Goal: Book appointment/travel/reservation

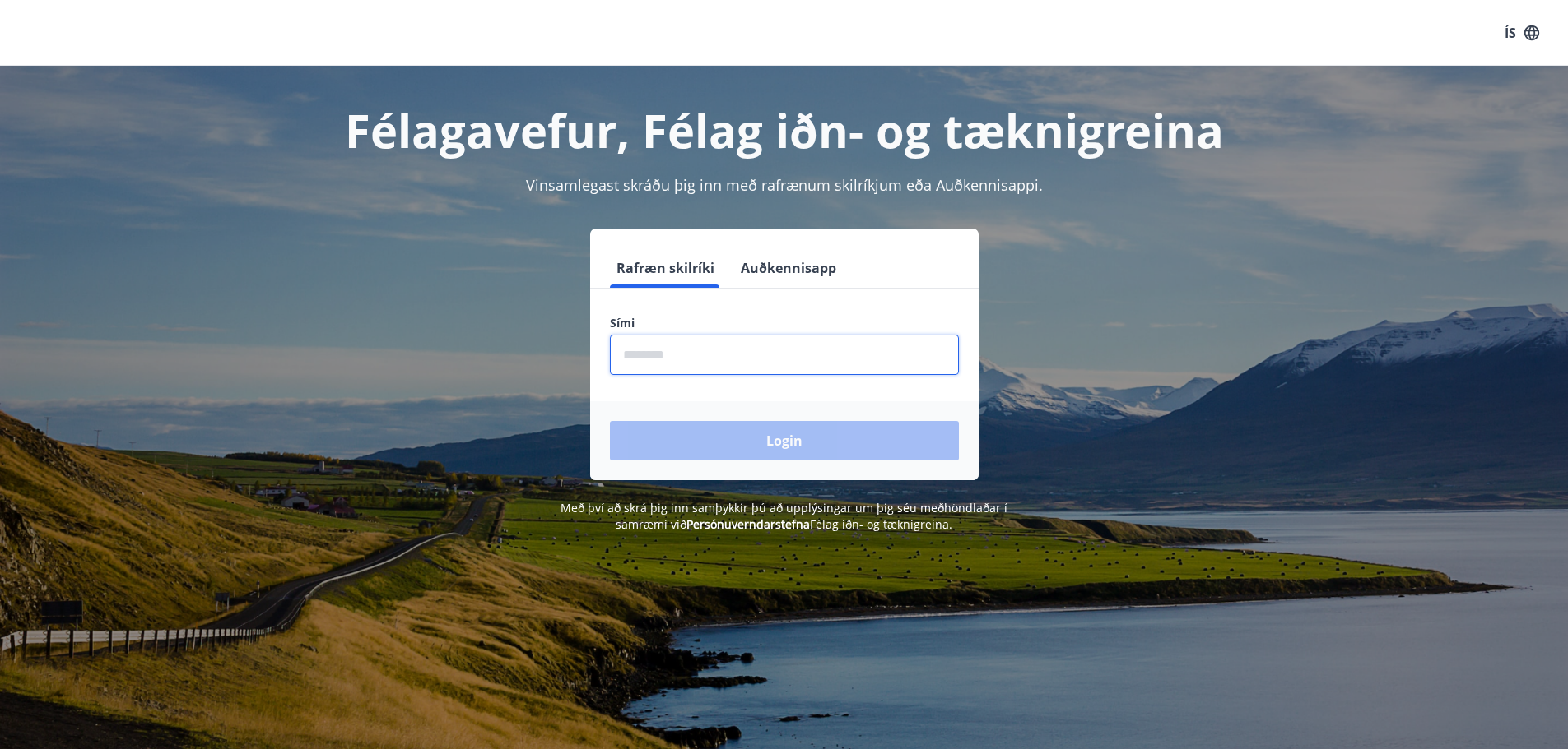
click at [647, 355] on input "phone" at bounding box center [784, 355] width 349 height 41
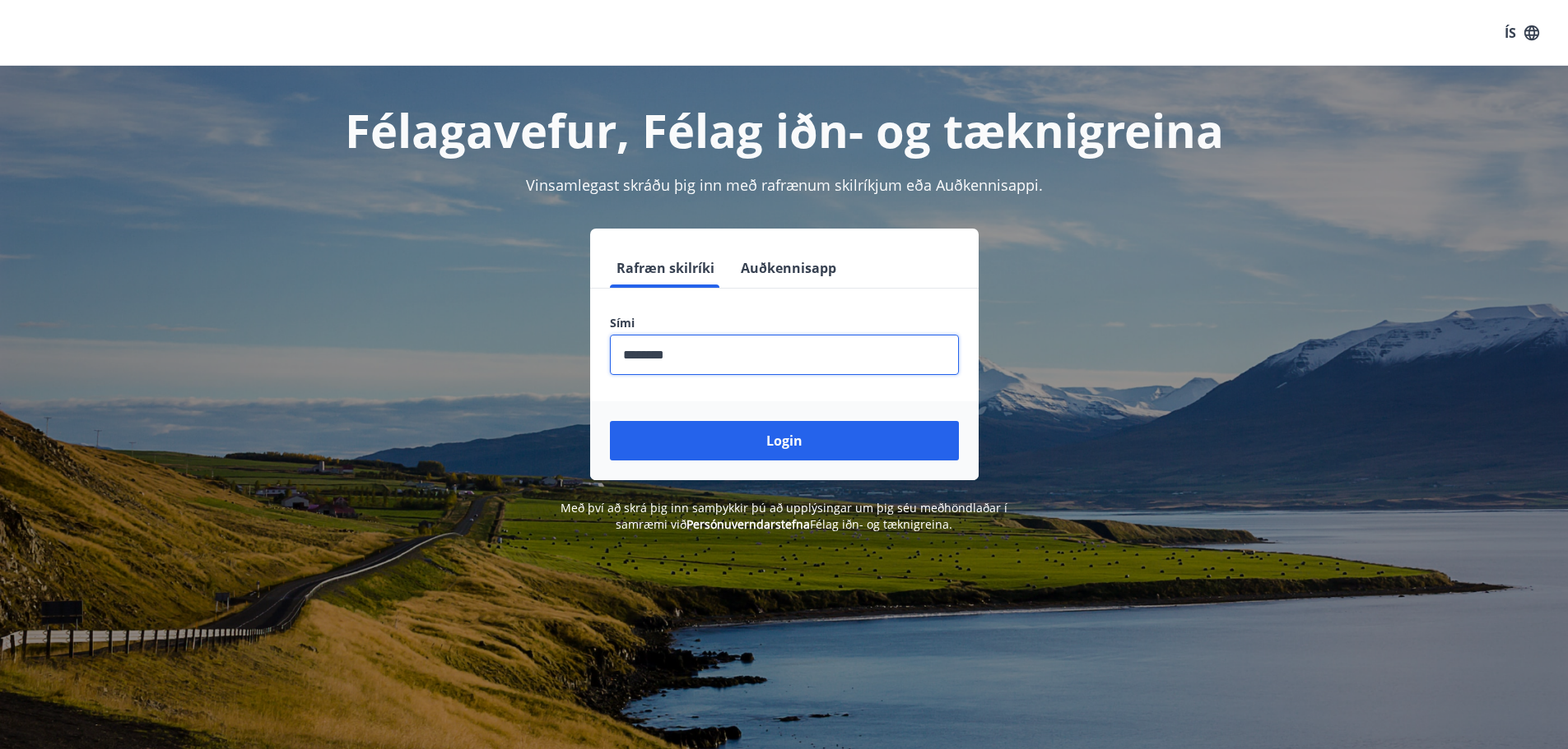
type input "********"
click at [610, 421] on button "Login" at bounding box center [784, 440] width 349 height 40
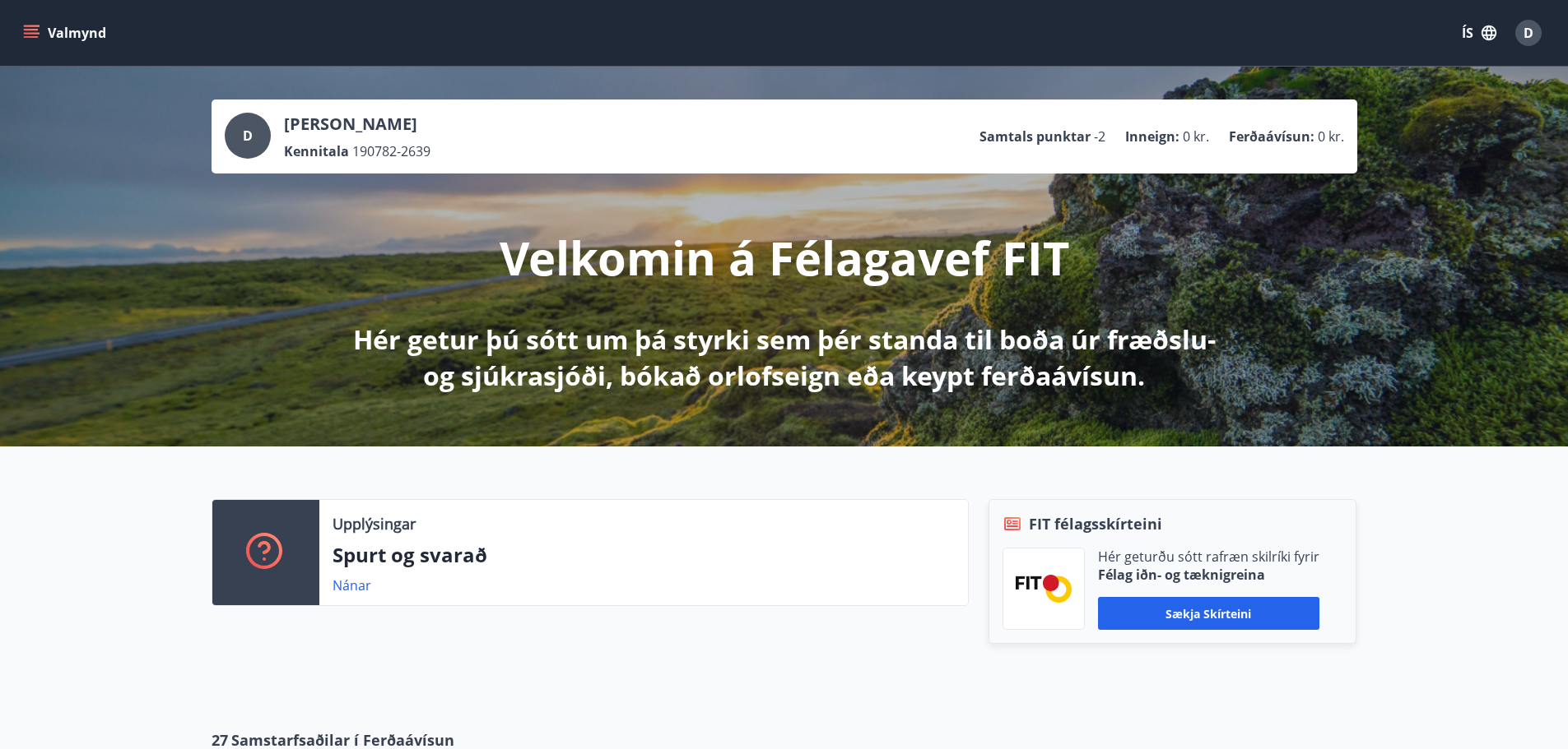
click at [76, 53] on div "Valmynd ÍS D" at bounding box center [784, 33] width 1568 height 65
click at [19, 29] on button "Valmynd" at bounding box center [65, 32] width 93 height 29
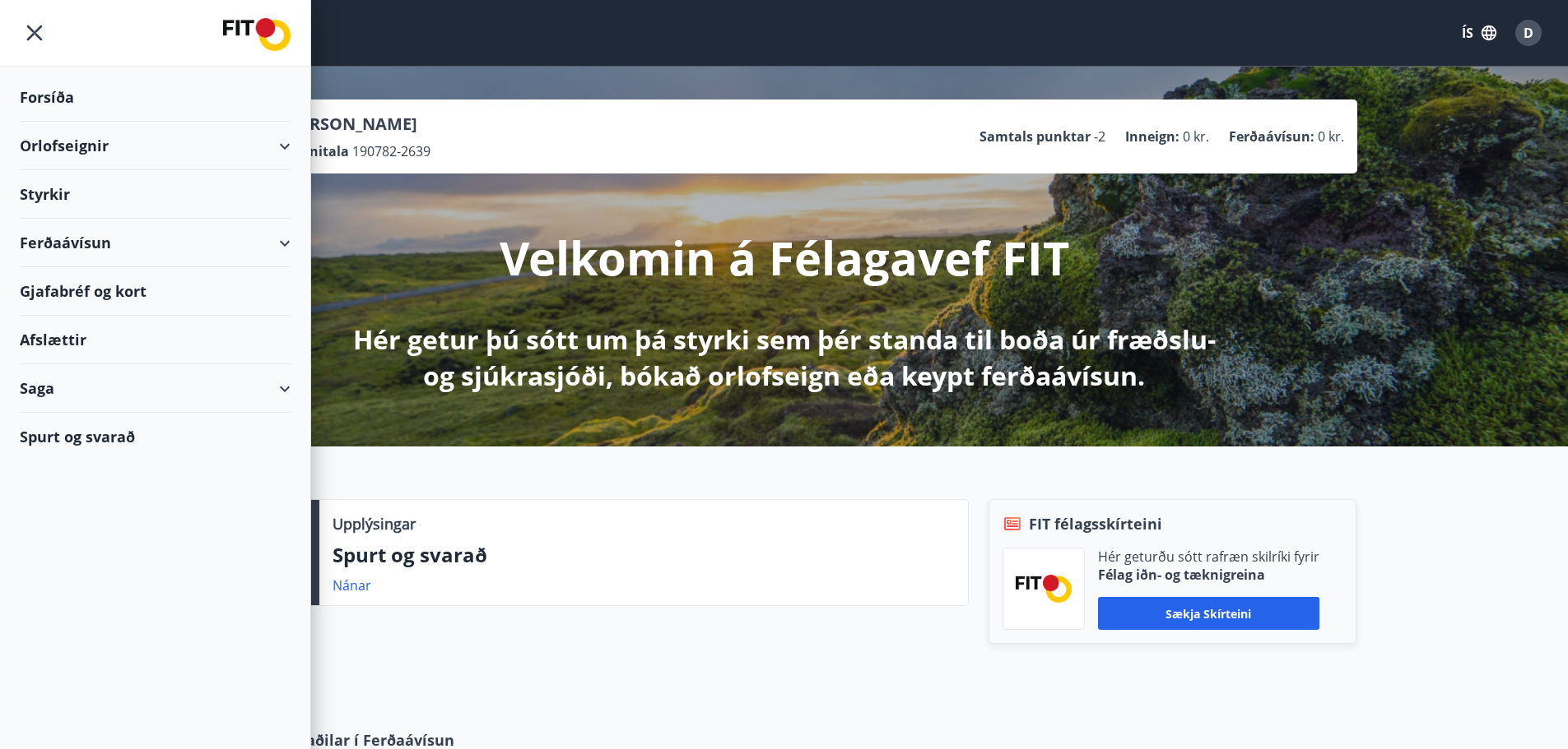
click at [289, 144] on div "Orlofseignir" at bounding box center [155, 146] width 271 height 49
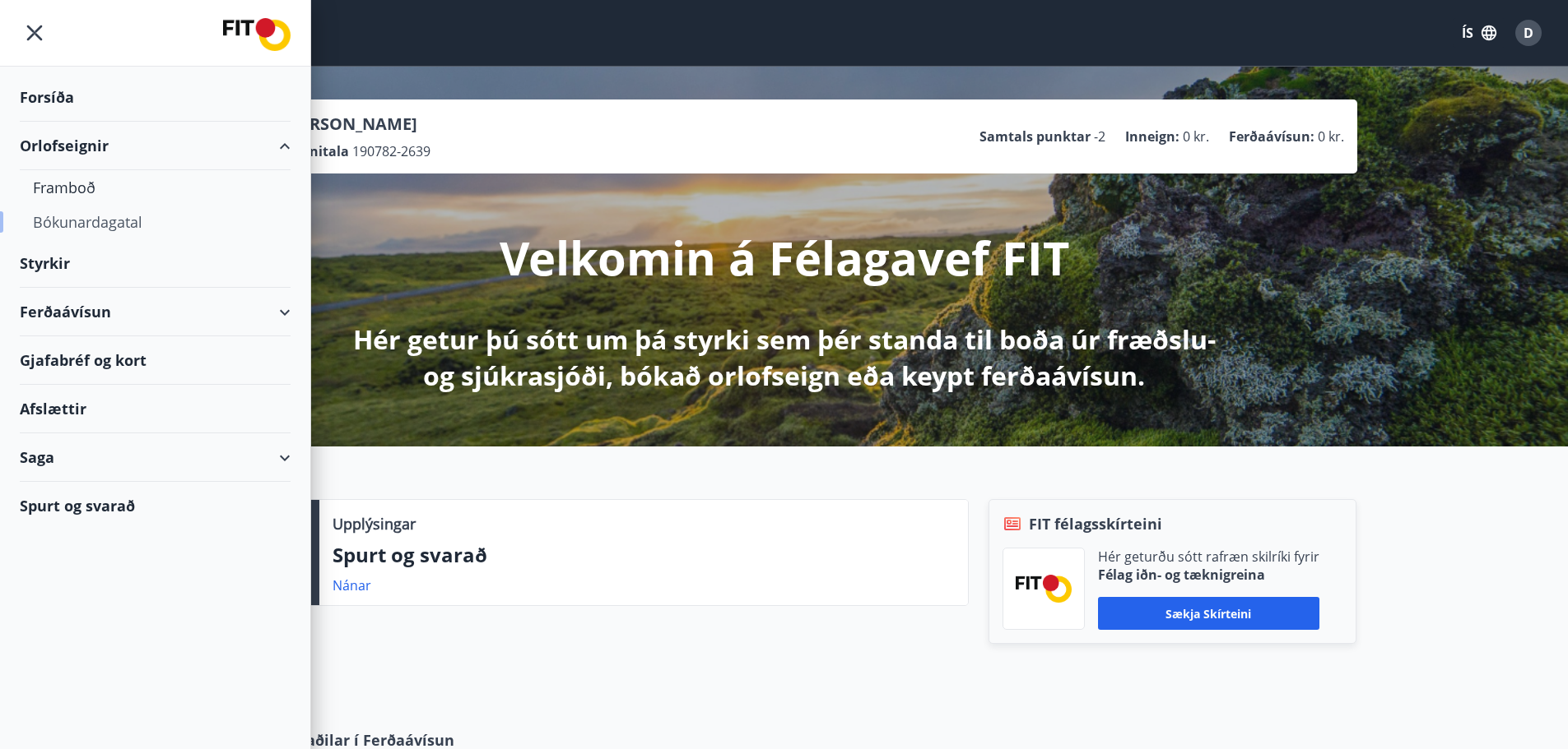
click at [105, 223] on div "Bókunardagatal" at bounding box center [155, 222] width 244 height 34
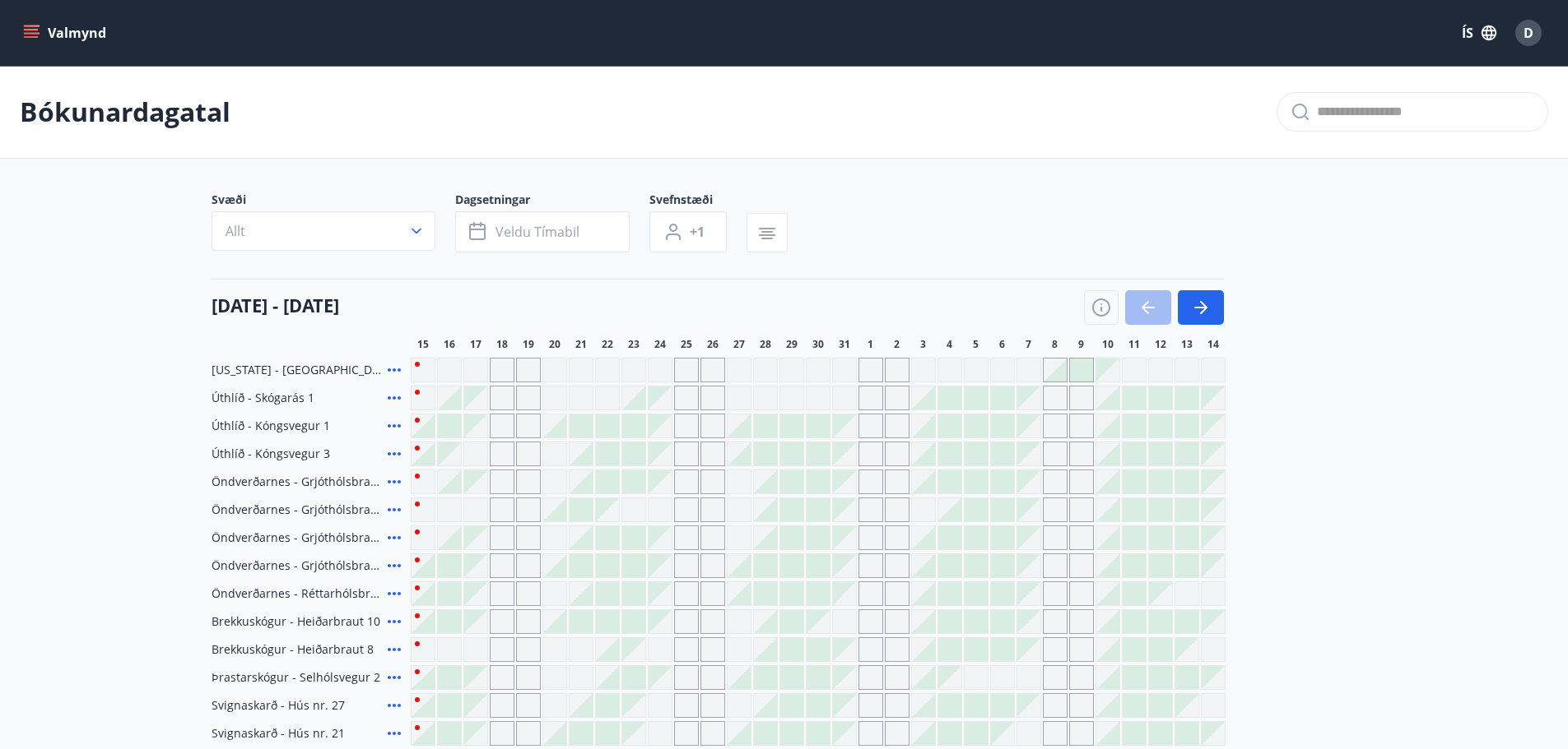
click at [1001, 195] on div "Svæði Allt Dagsetningar Veldu tímabil Svefnstæði +1" at bounding box center [784, 225] width 1146 height 67
click at [1099, 305] on icon "button" at bounding box center [1102, 308] width 19 height 19
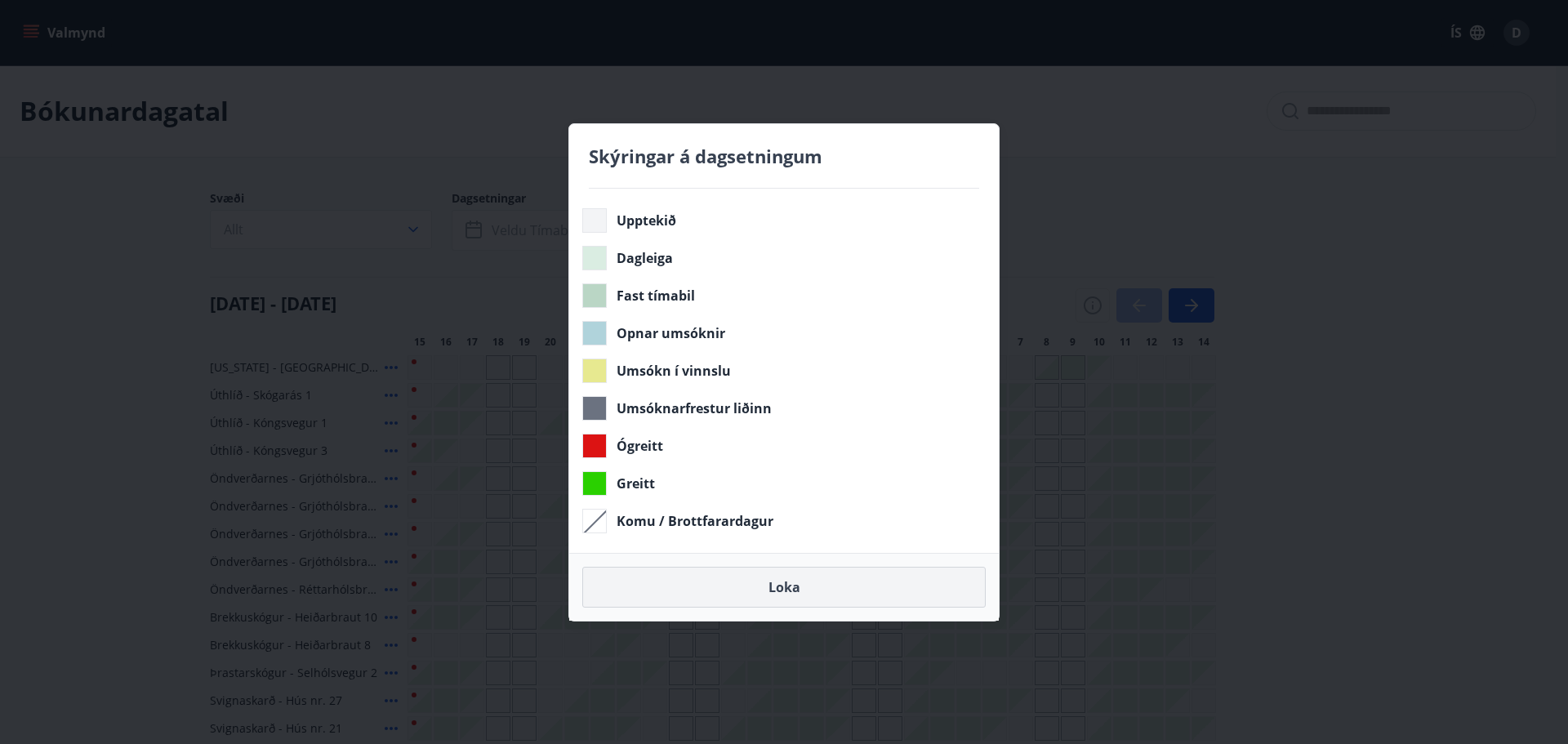
click at [803, 589] on button "Loka" at bounding box center [784, 588] width 404 height 41
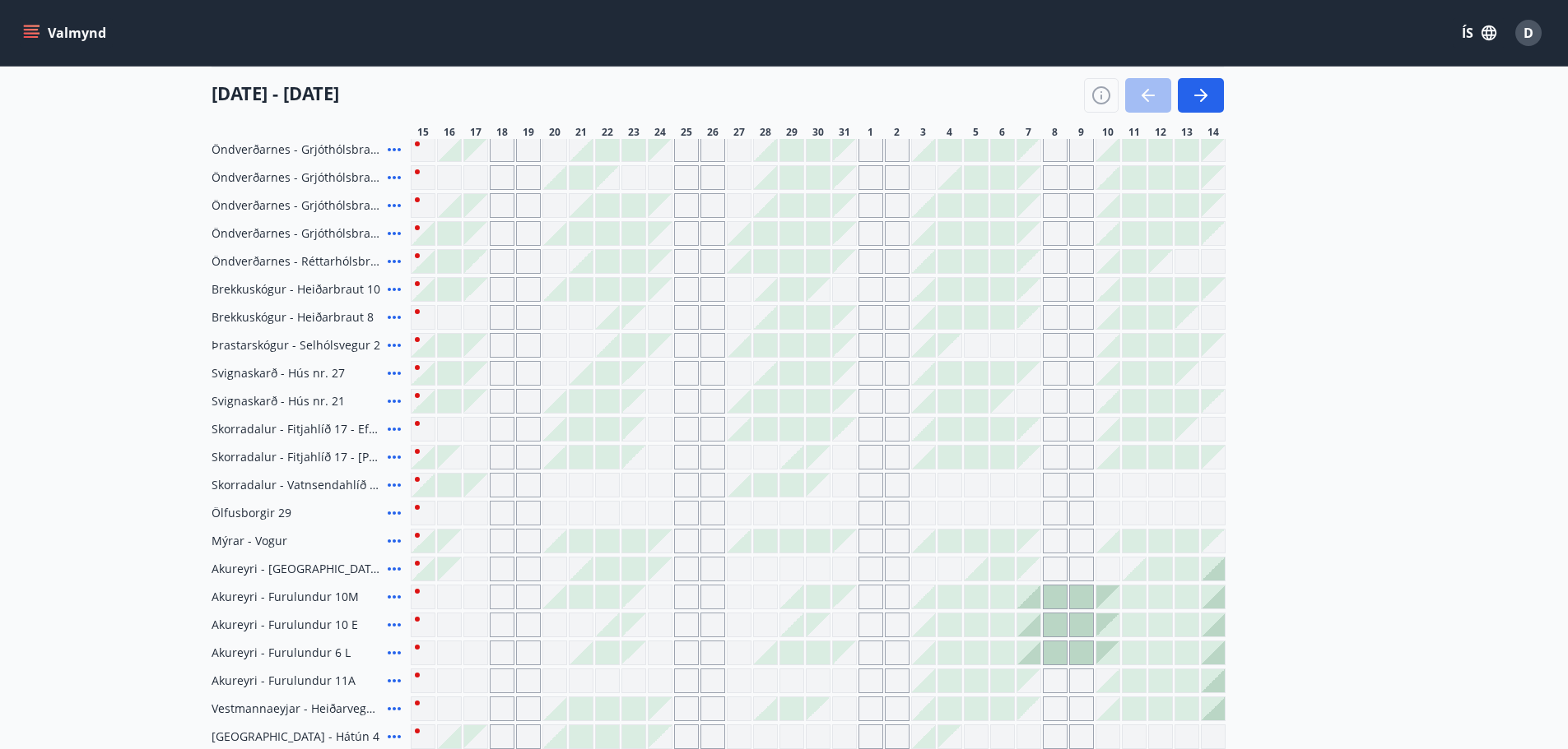
scroll to position [239, 0]
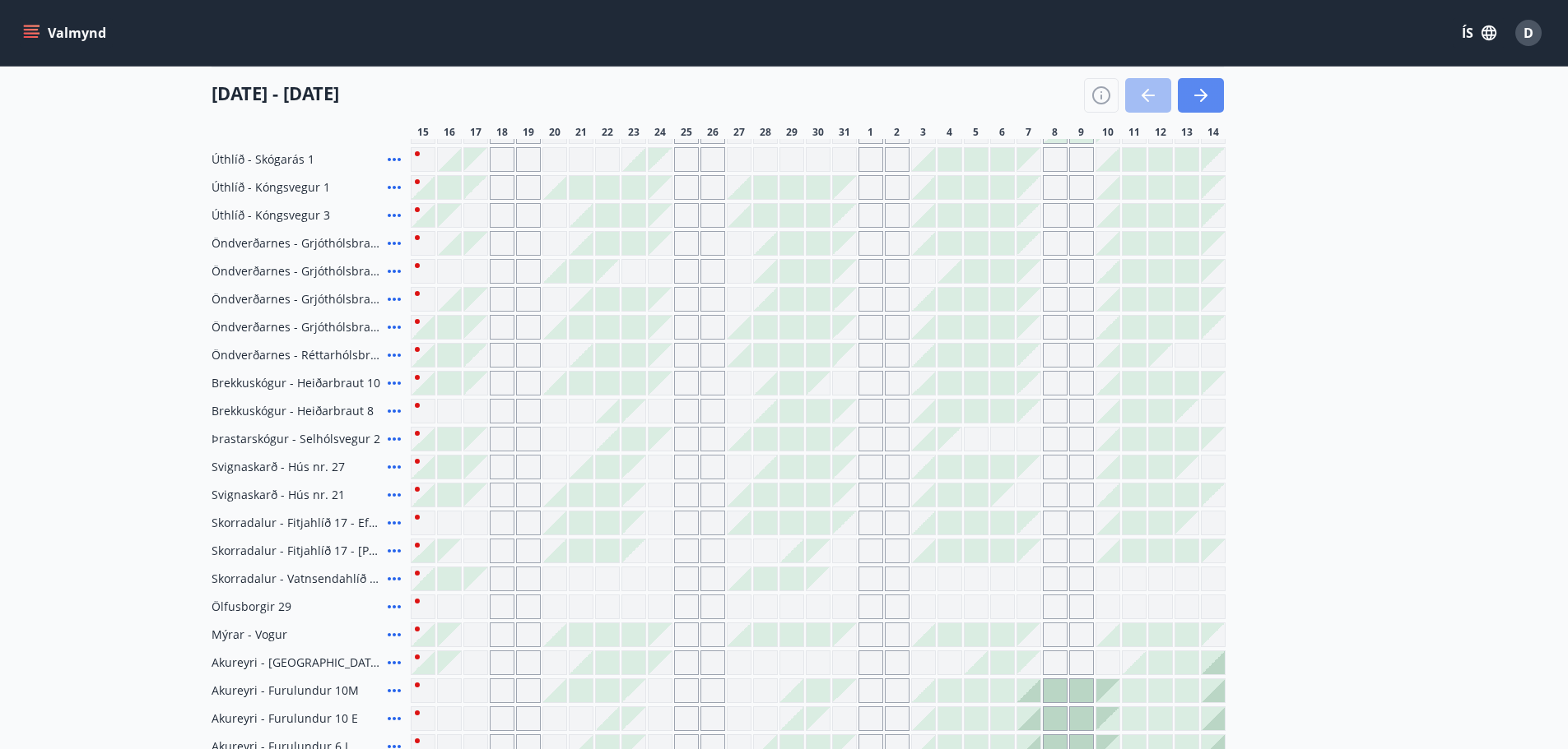
click at [1192, 88] on icon "button" at bounding box center [1201, 96] width 19 height 19
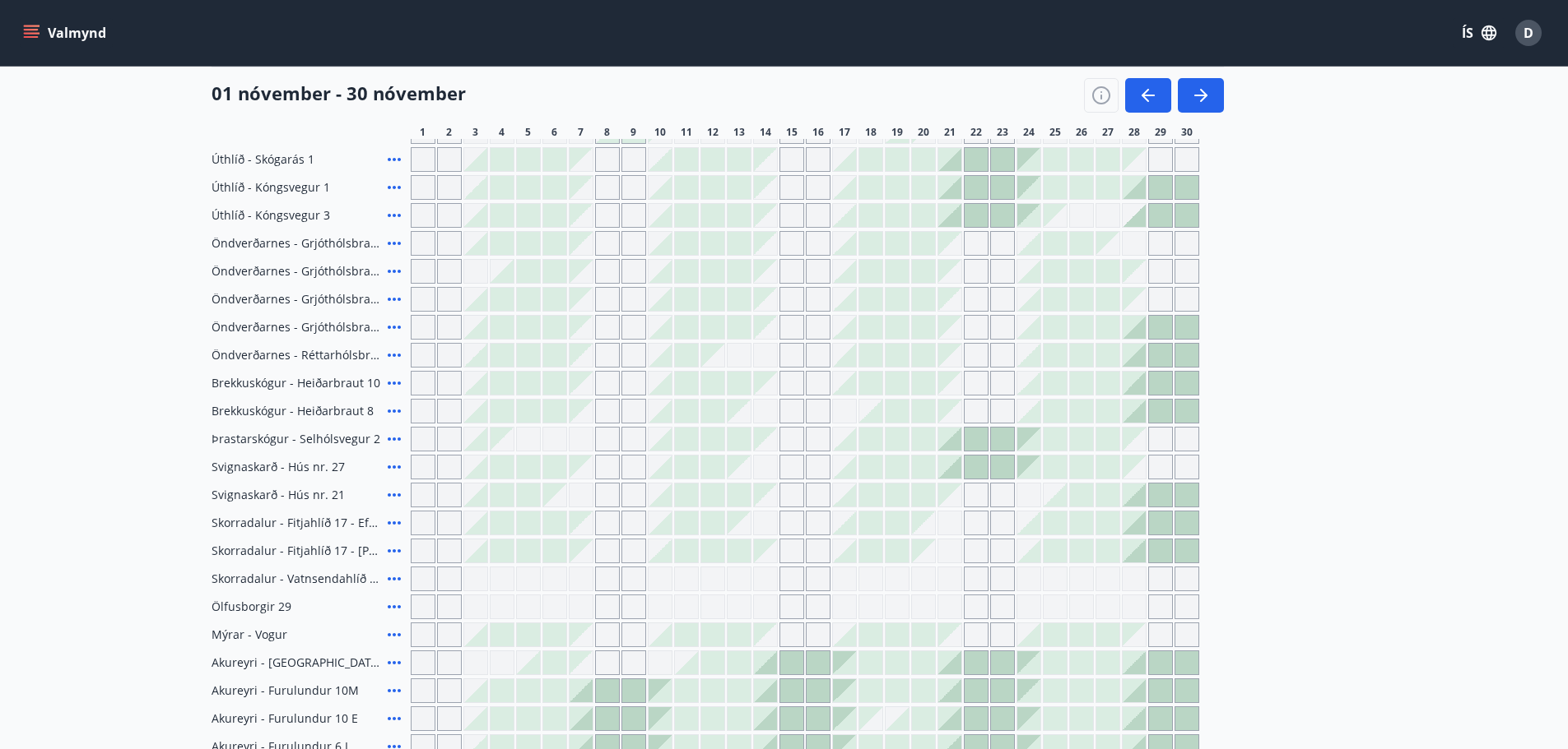
click at [282, 439] on span "Þrastarskógur - Selhólsvegur 2" at bounding box center [296, 439] width 169 height 17
click at [1256, 422] on div "Florida - Orlando Úthlíð - Skógarás 1 Úthlíð - Kóngsvegur 1 Úthlíð - Kóngsvegur…" at bounding box center [784, 579] width 1146 height 920
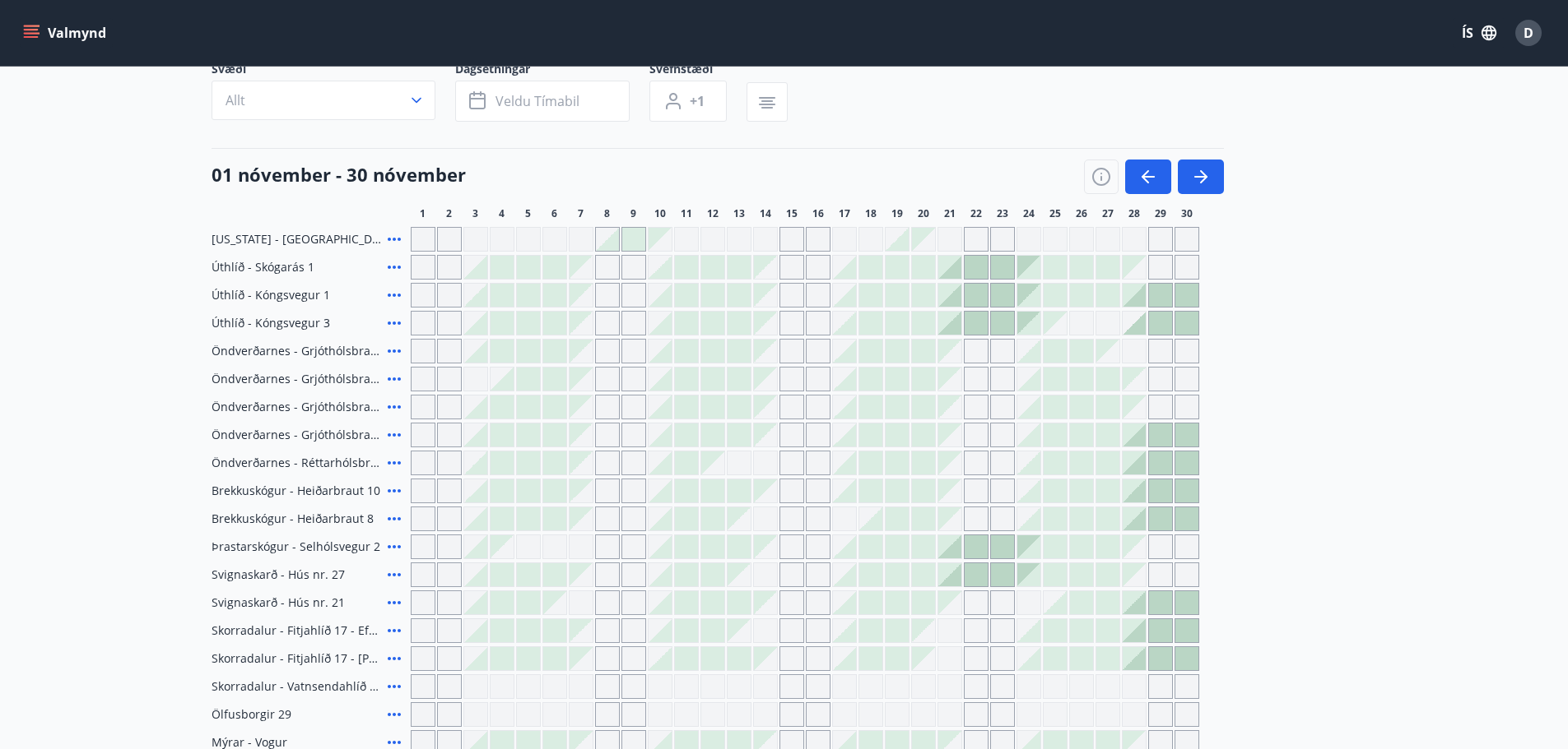
scroll to position [74, 0]
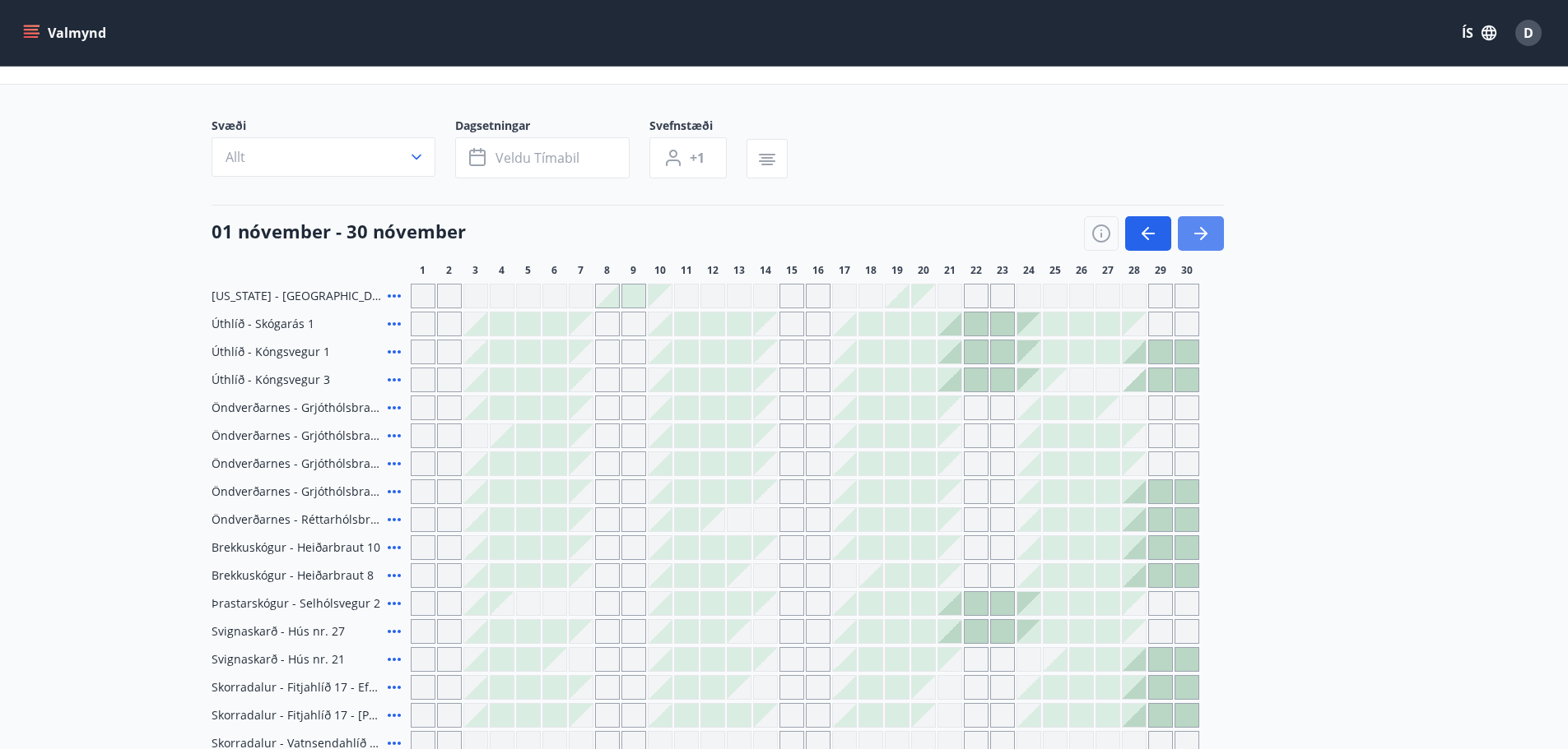
click at [1193, 244] on button "button" at bounding box center [1201, 233] width 46 height 34
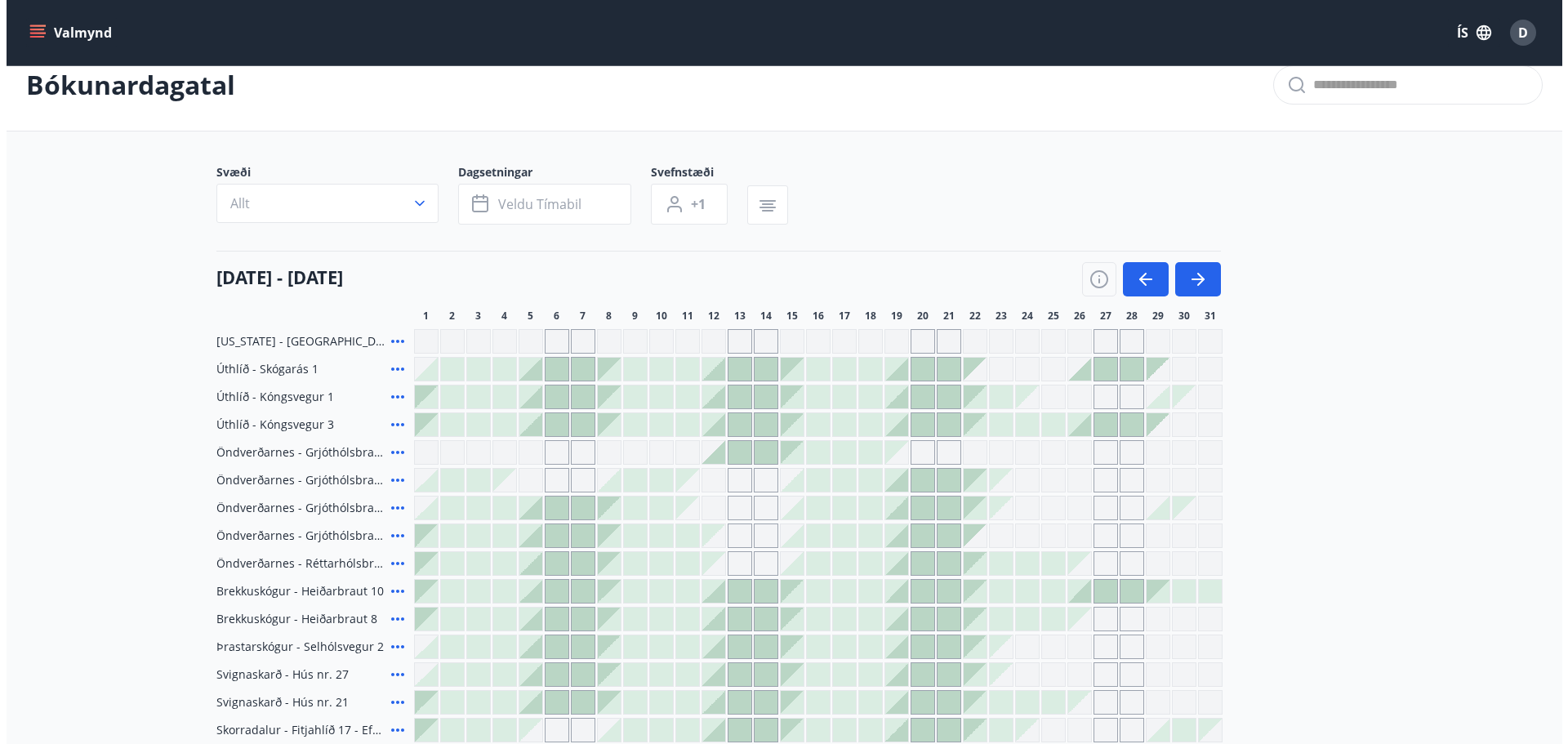
scroll to position [0, 0]
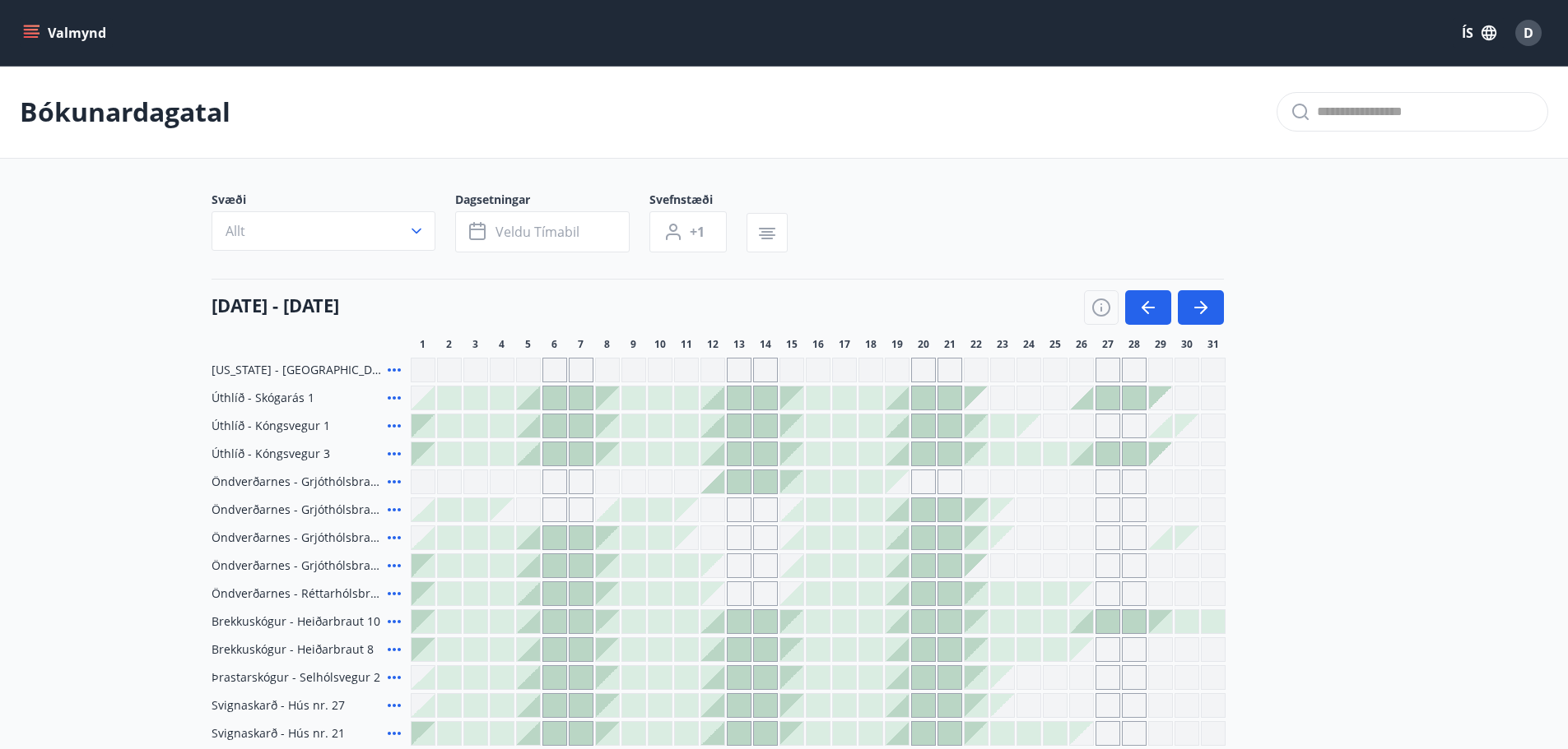
click at [1525, 32] on span "D" at bounding box center [1528, 33] width 10 height 18
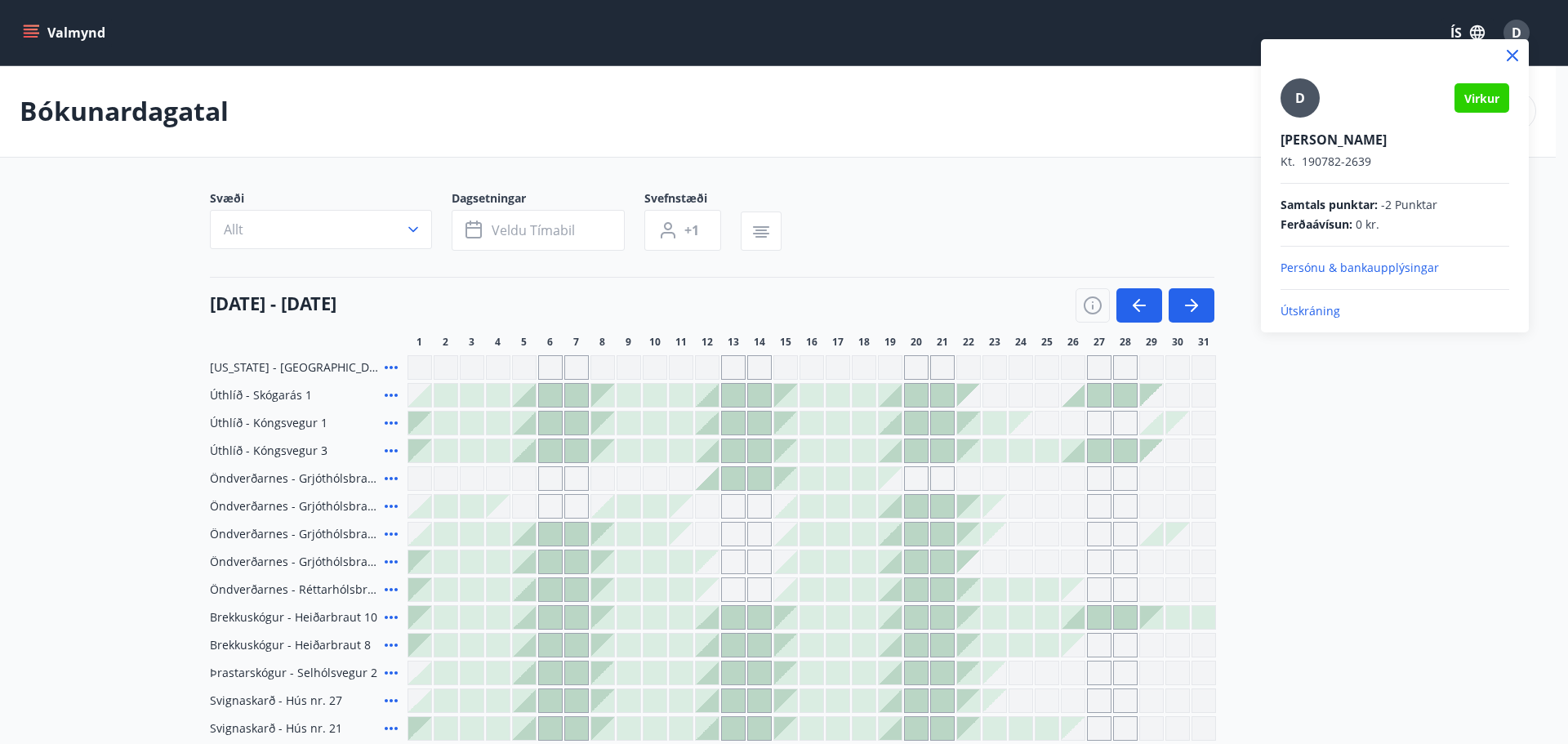
click at [1320, 306] on p "Útskráning" at bounding box center [1395, 311] width 228 height 17
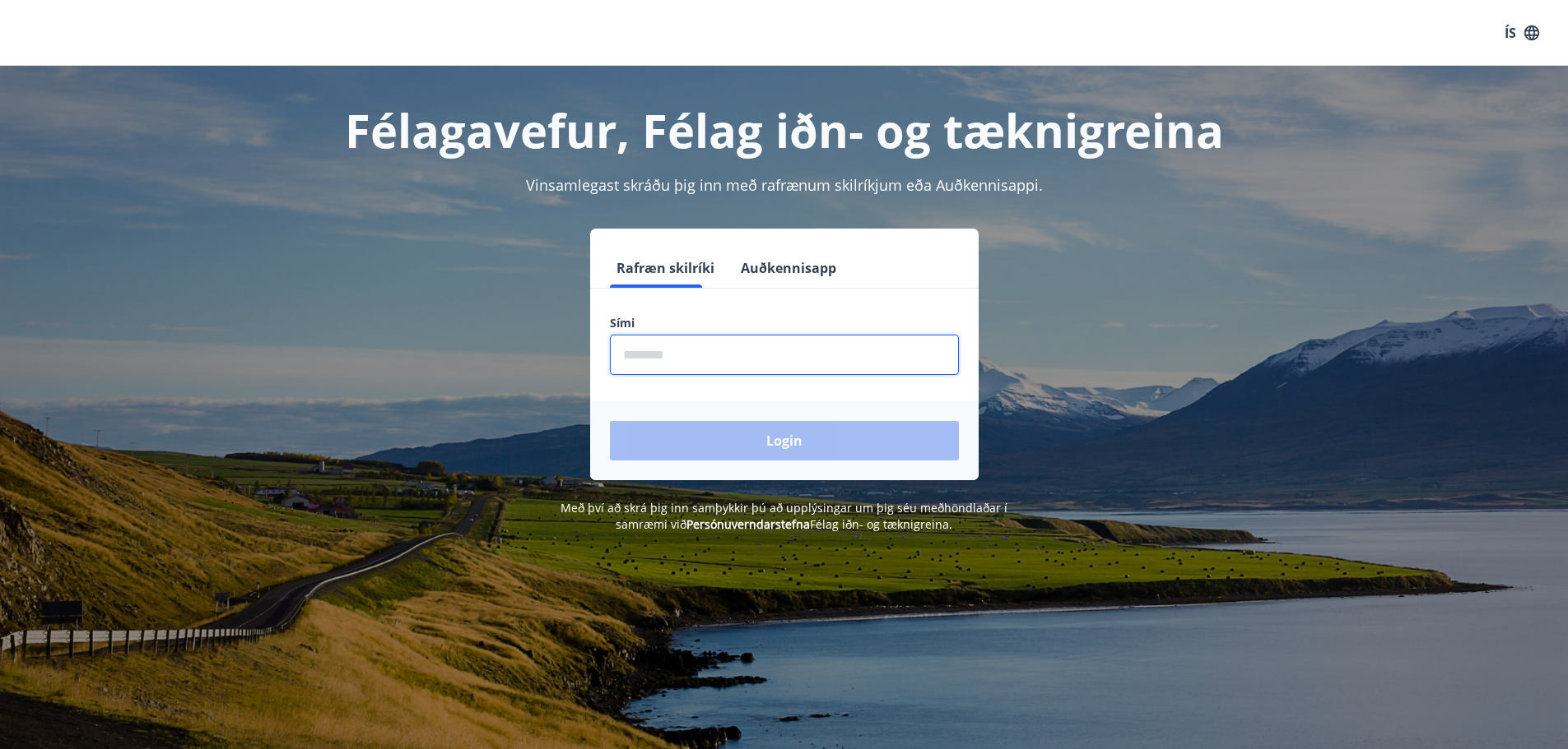
click at [736, 365] on input "phone" at bounding box center [784, 355] width 349 height 41
type input "********"
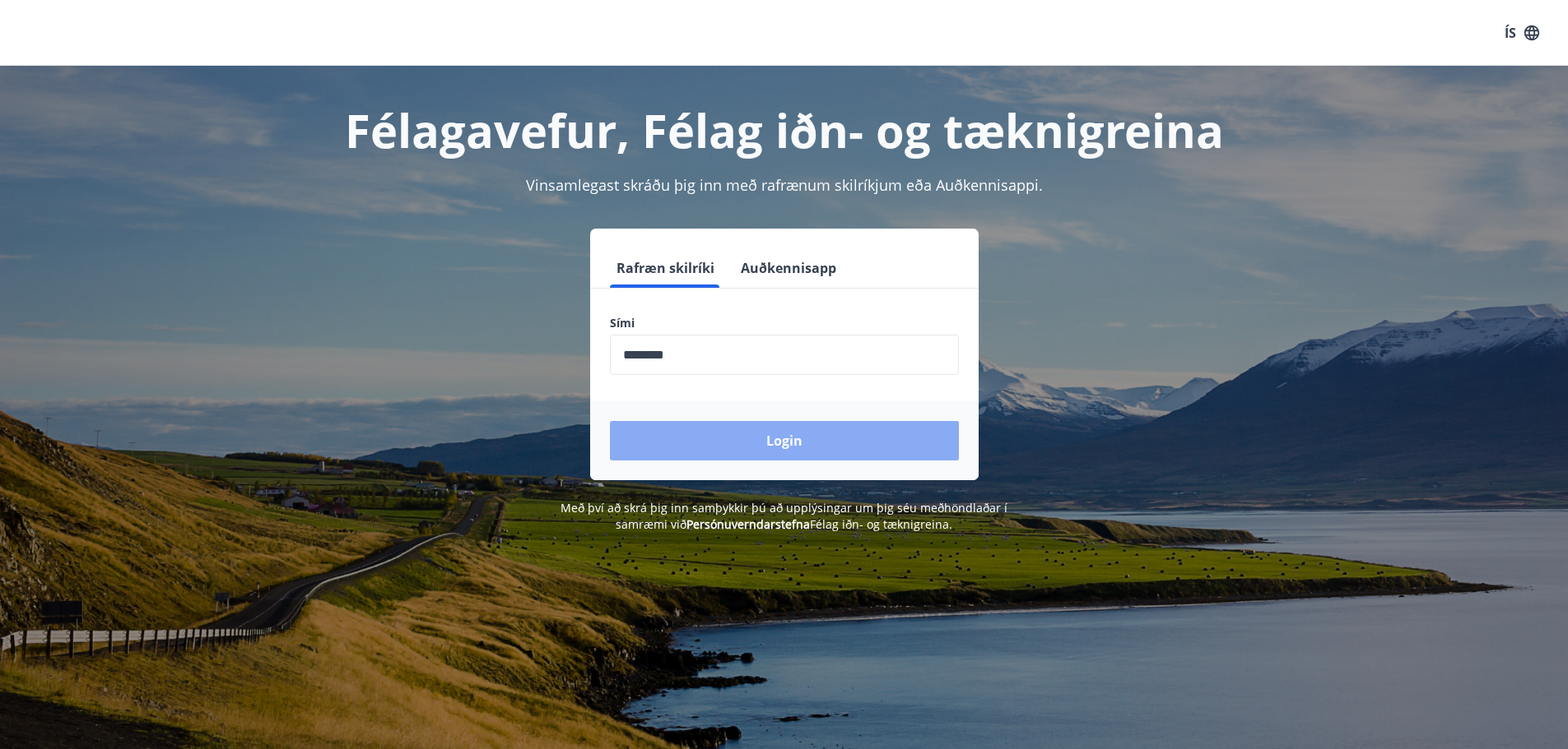
click at [806, 442] on button "Login" at bounding box center [784, 440] width 349 height 40
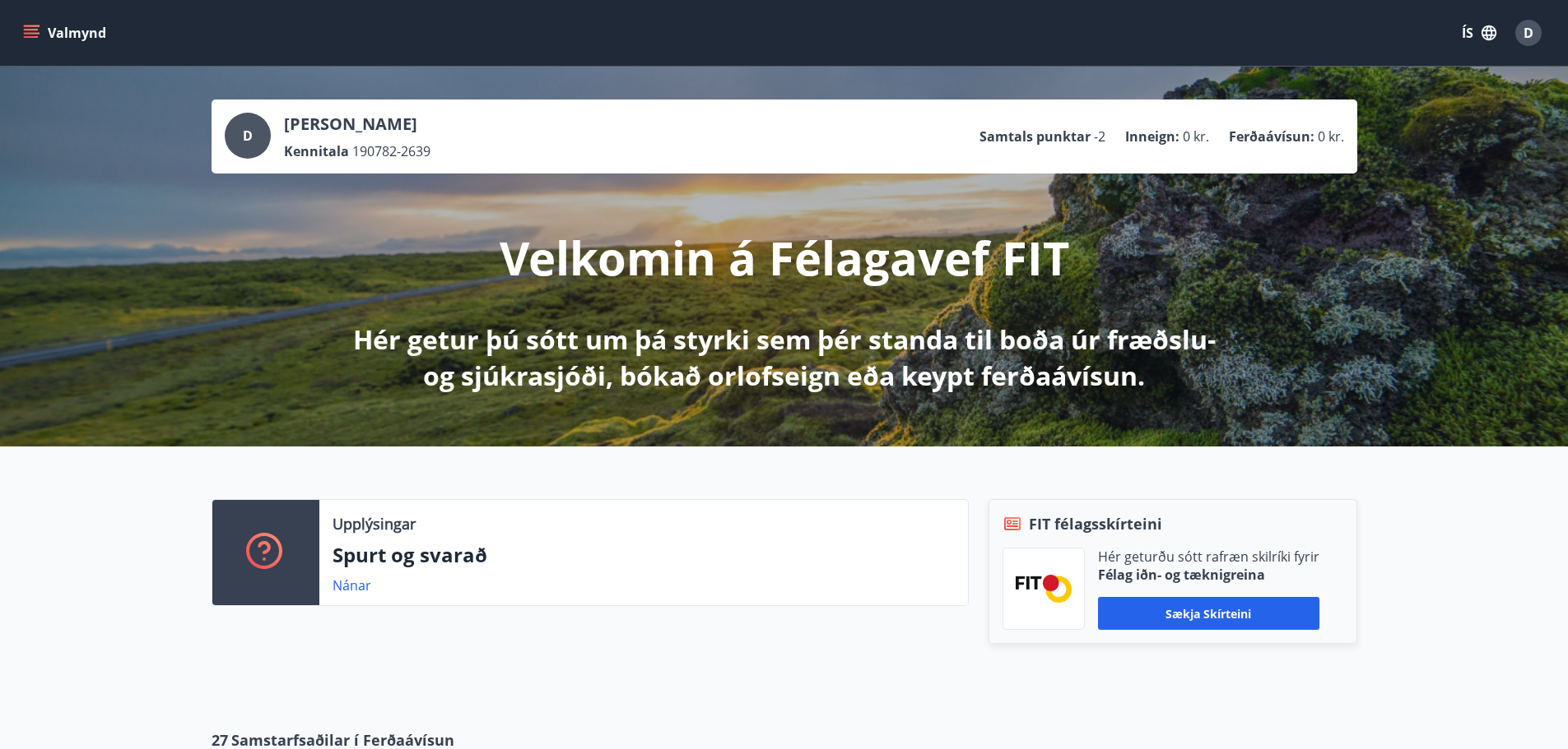
click at [33, 40] on icon "menu" at bounding box center [31, 33] width 17 height 17
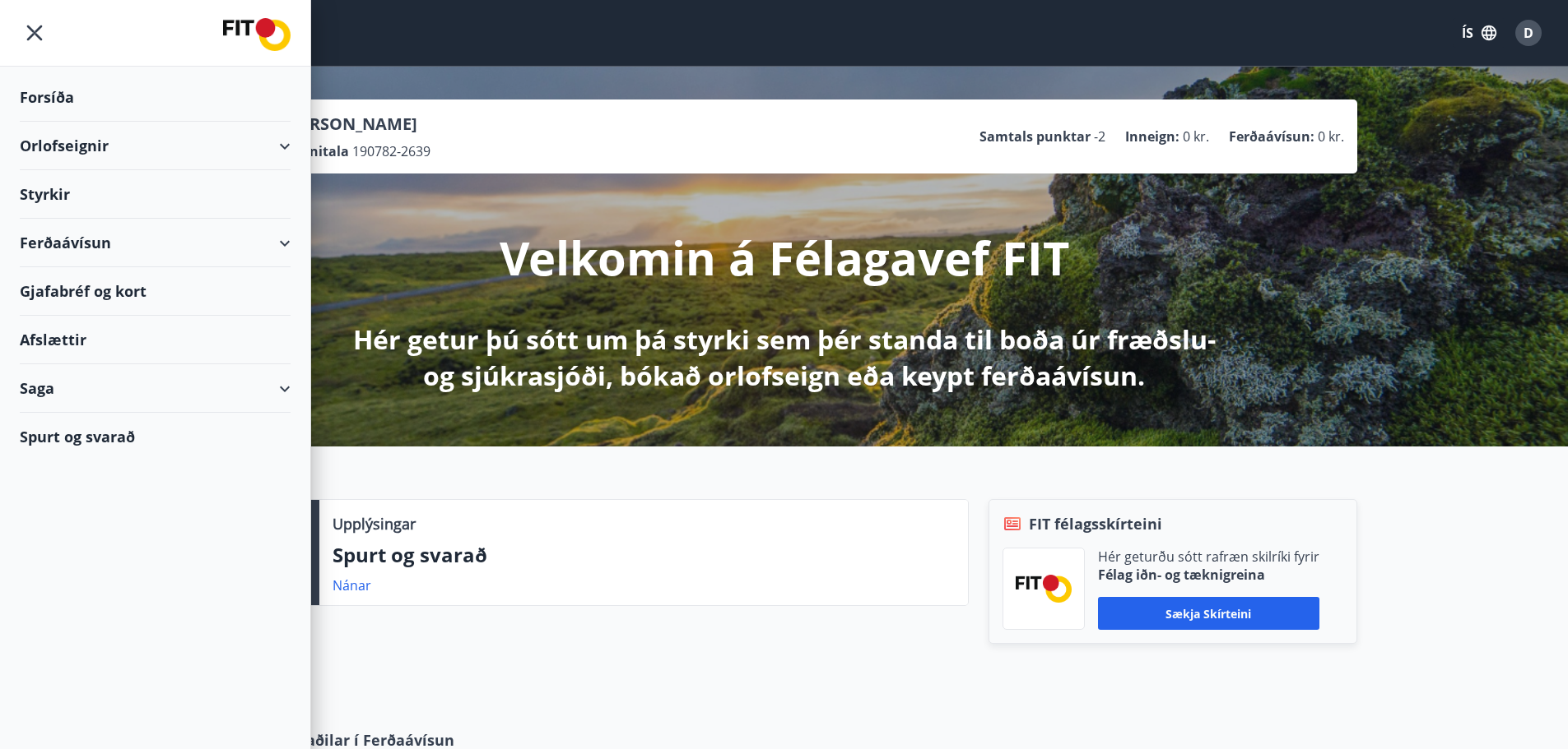
click at [288, 144] on div "Orlofseignir" at bounding box center [155, 146] width 271 height 49
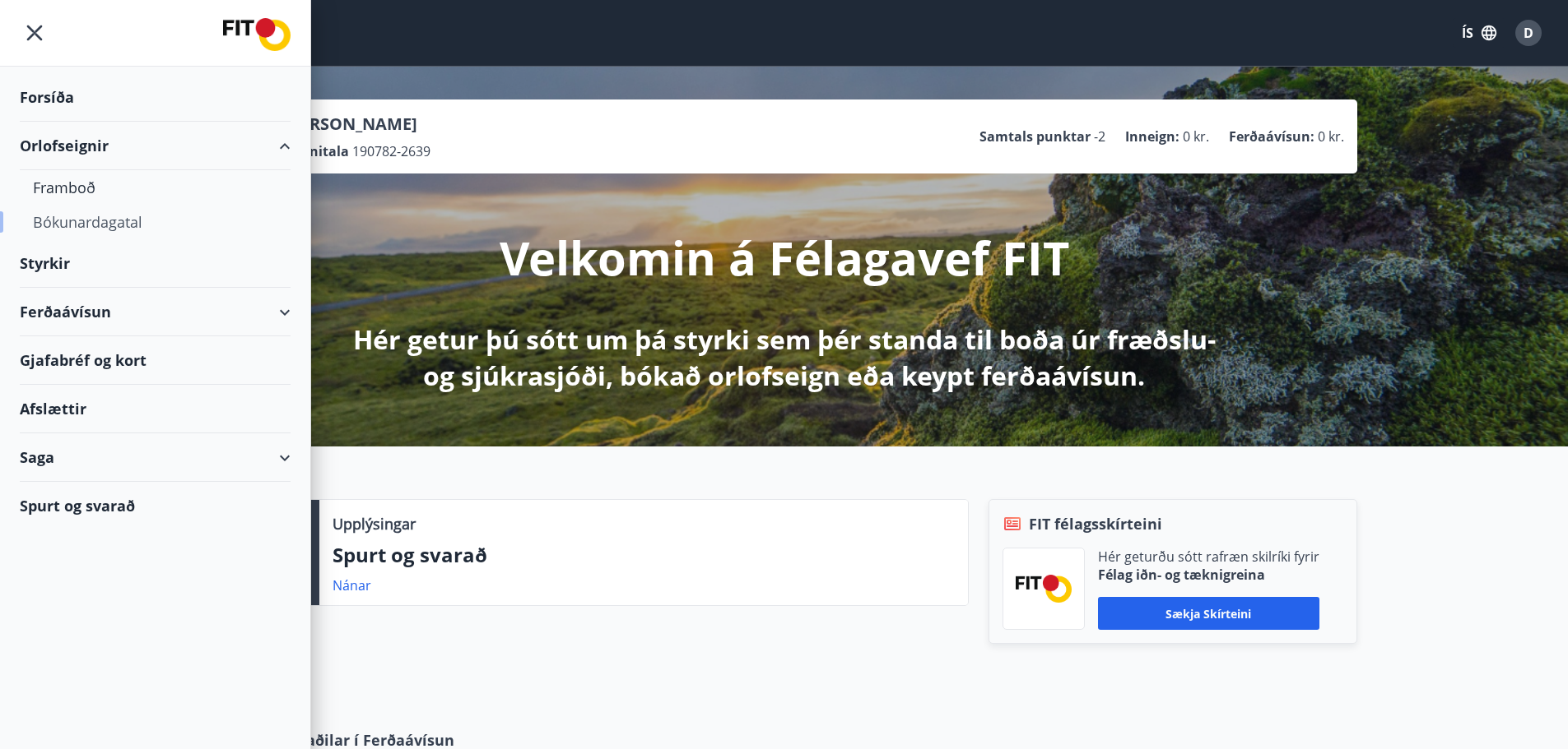
click at [104, 225] on div "Bókunardagatal" at bounding box center [155, 222] width 244 height 34
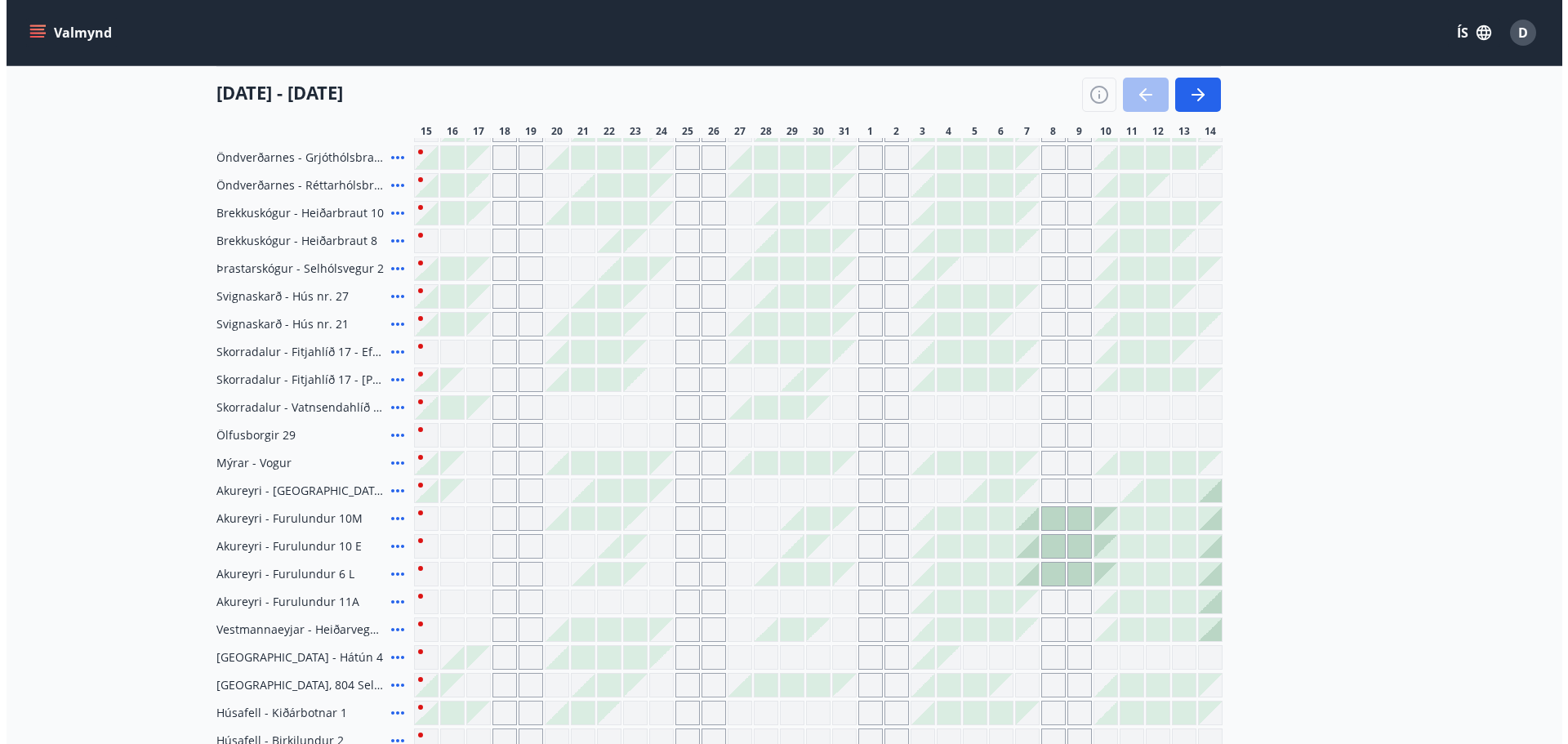
scroll to position [408, 0]
click at [557, 380] on div at bounding box center [550, 376] width 23 height 23
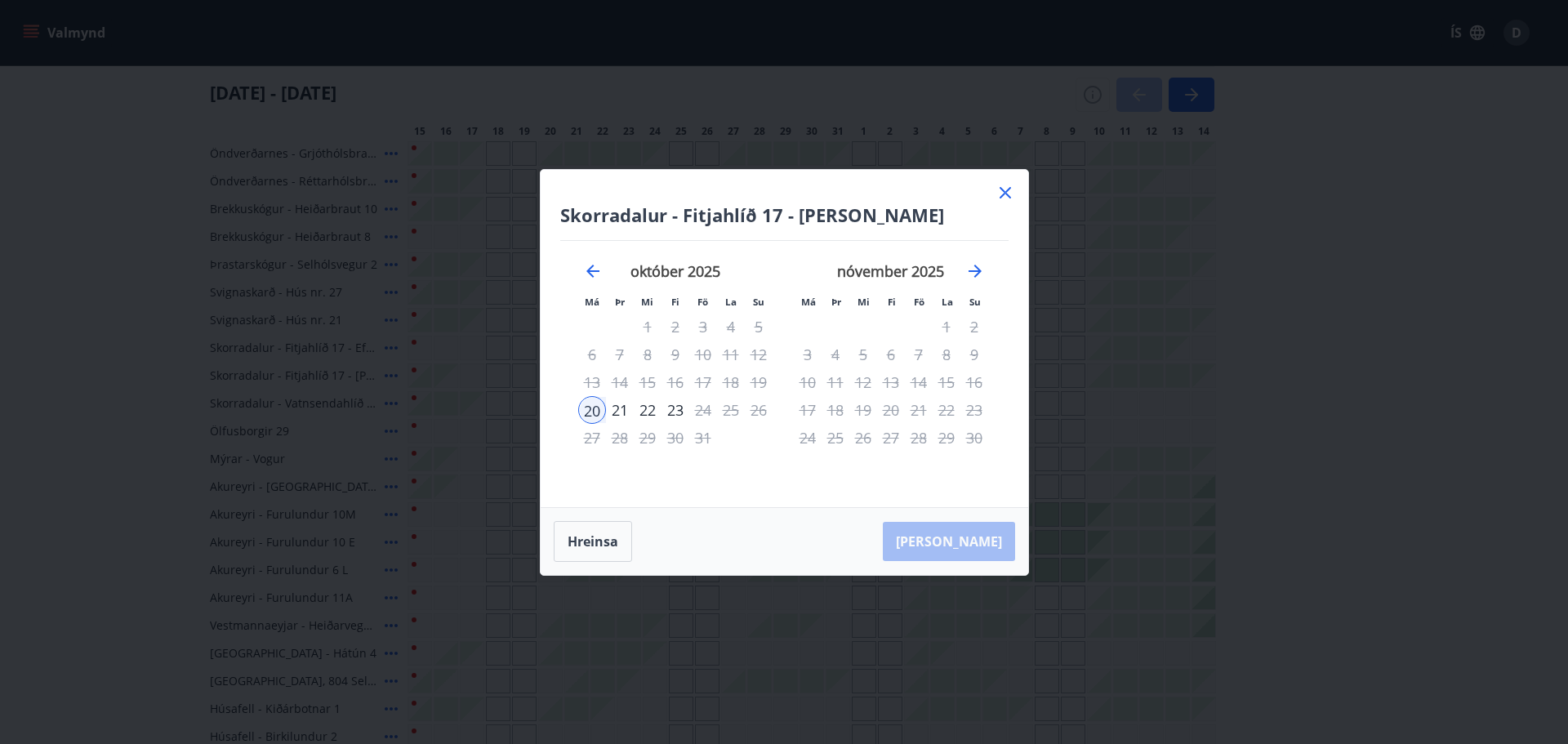
click at [644, 408] on div "22" at bounding box center [648, 410] width 28 height 28
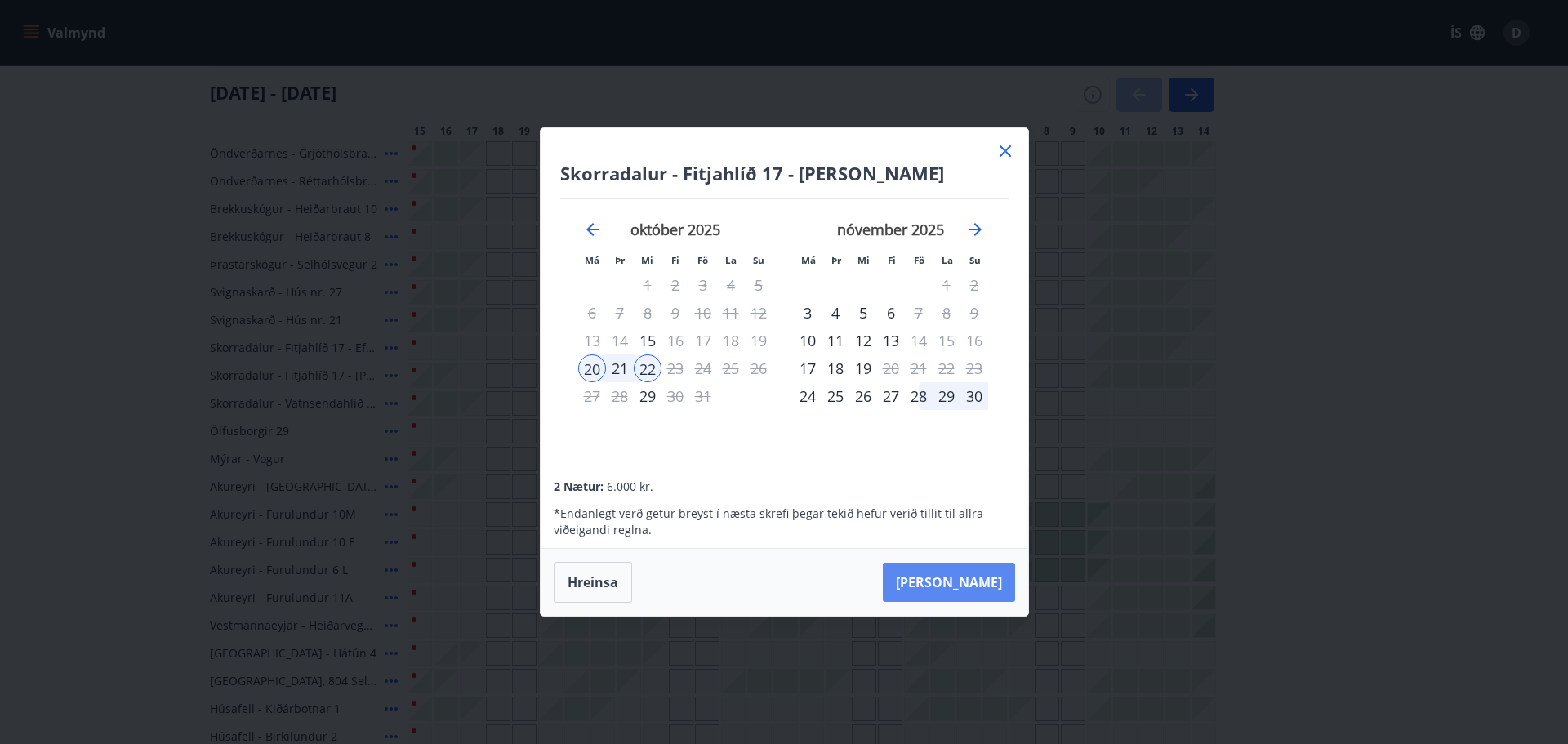
click at [970, 580] on button "[PERSON_NAME]" at bounding box center [949, 582] width 133 height 40
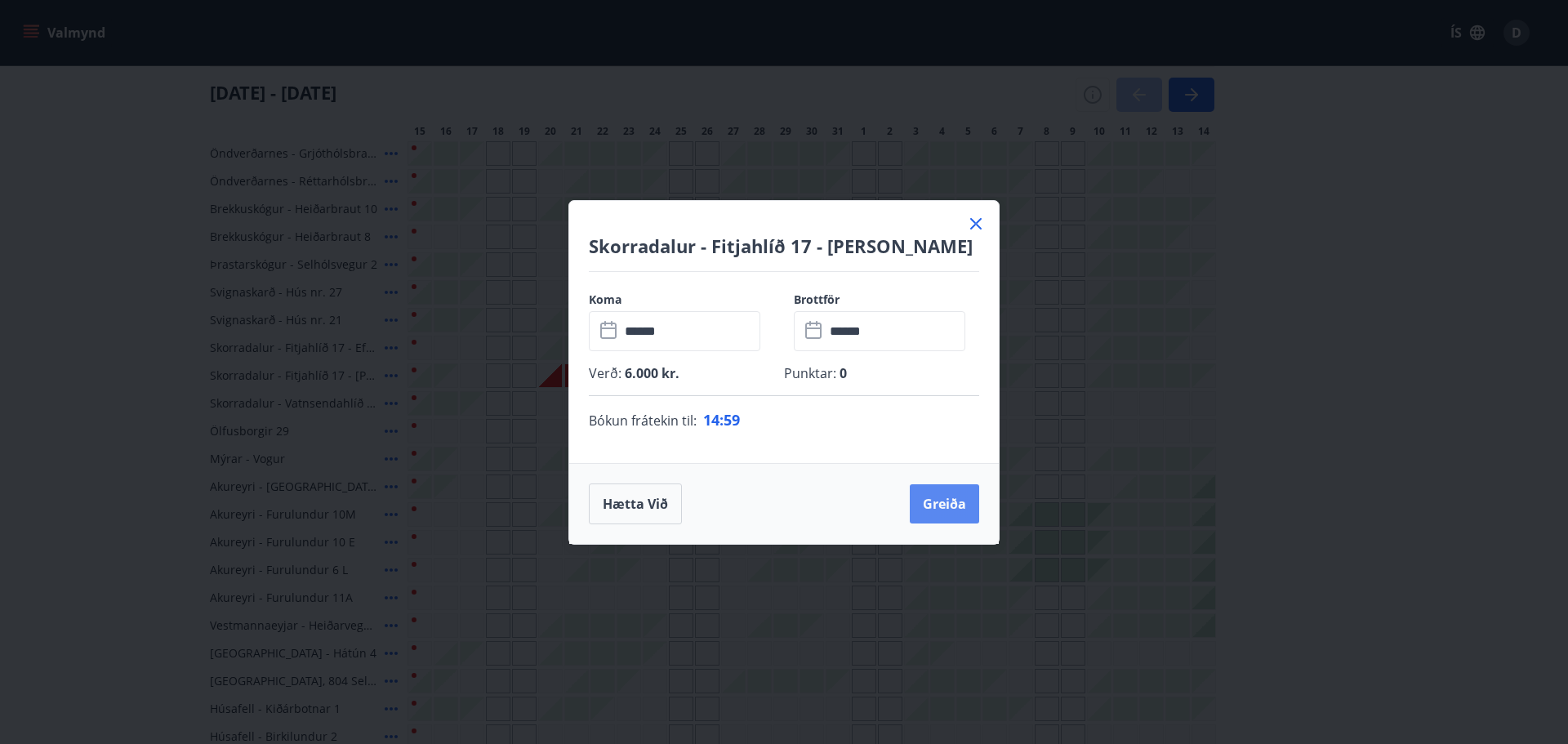
click at [964, 513] on button "Greiða" at bounding box center [944, 504] width 69 height 40
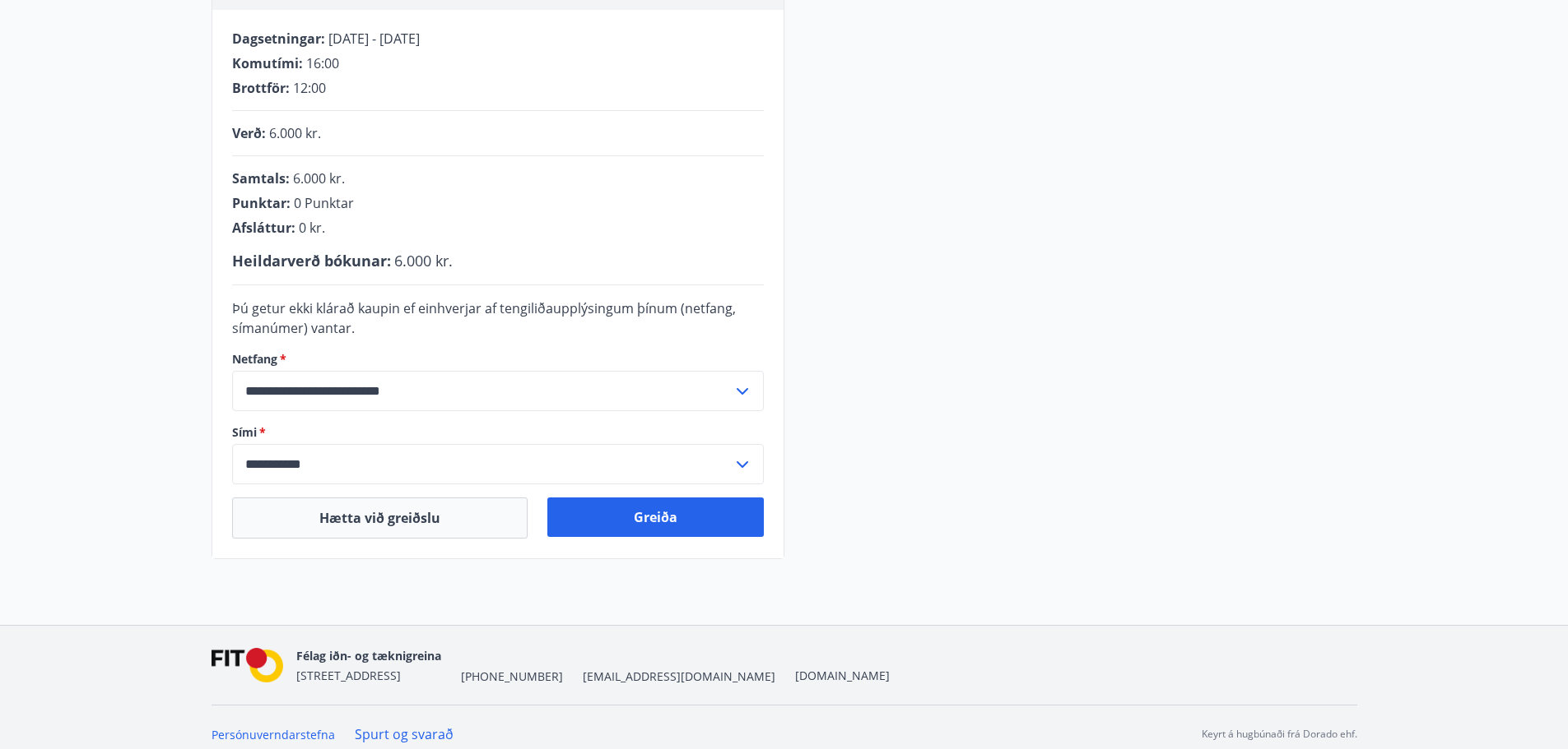
scroll to position [332, 0]
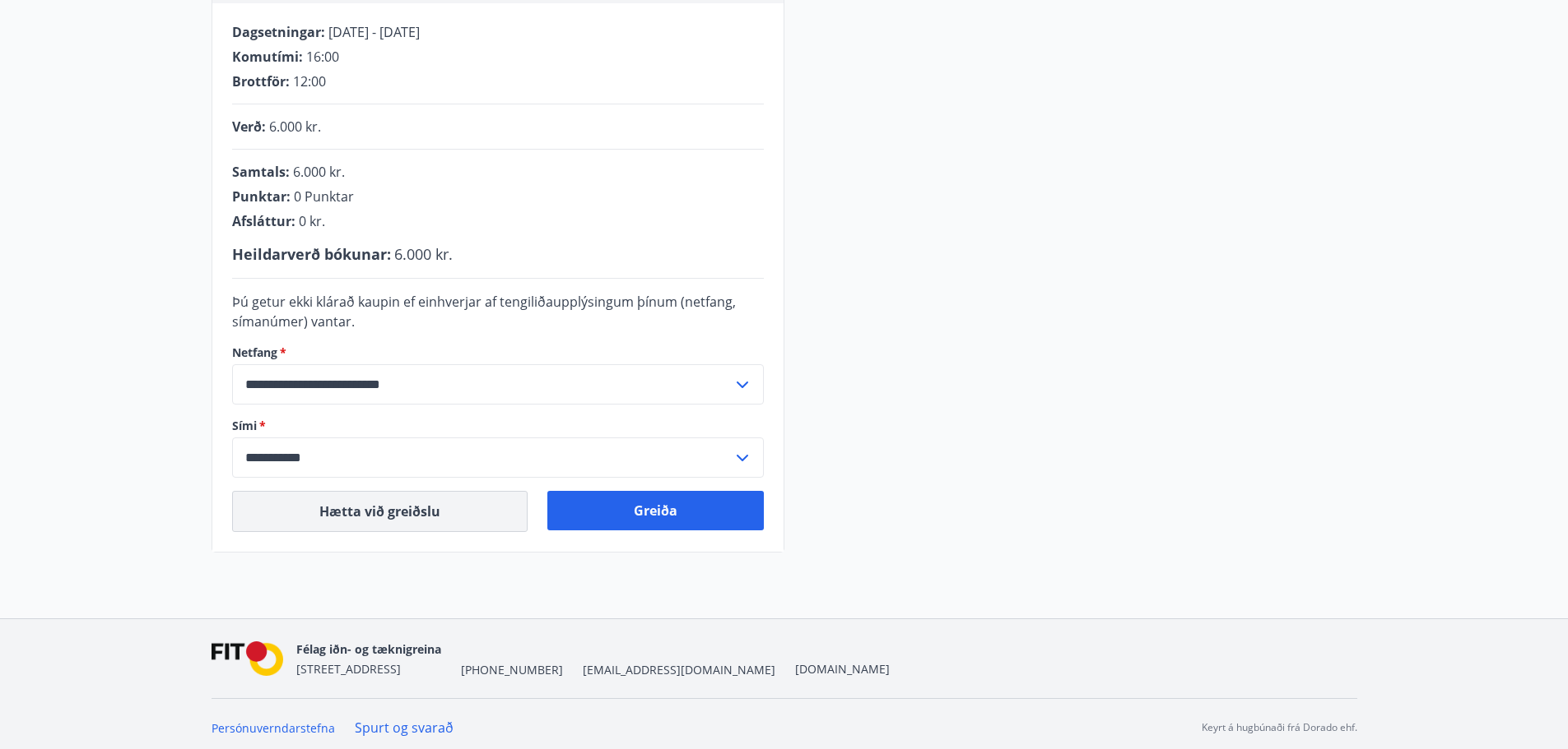
click at [393, 514] on button "Hætta við greiðslu" at bounding box center [380, 511] width 296 height 42
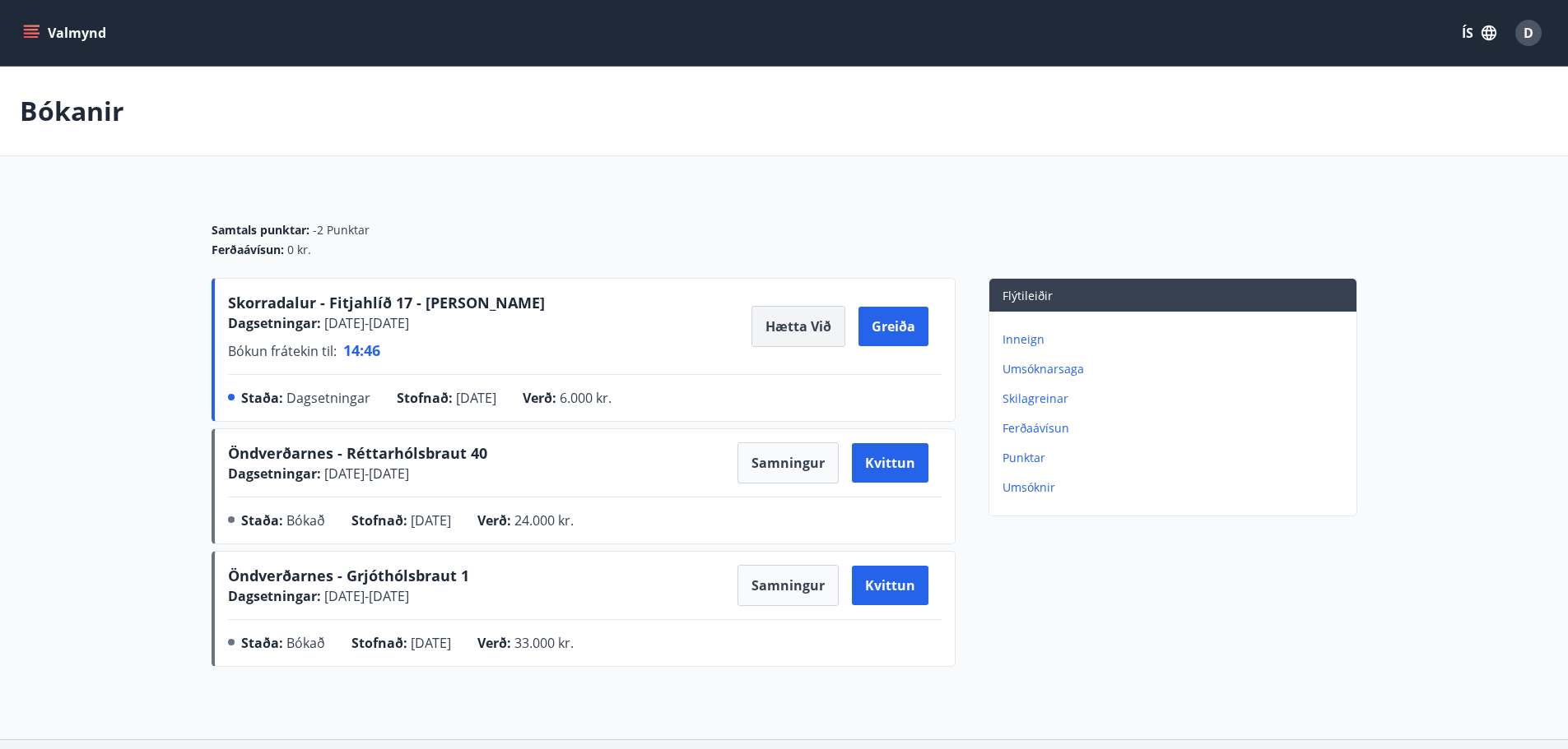
click at [810, 325] on button "Hætta við" at bounding box center [798, 326] width 94 height 42
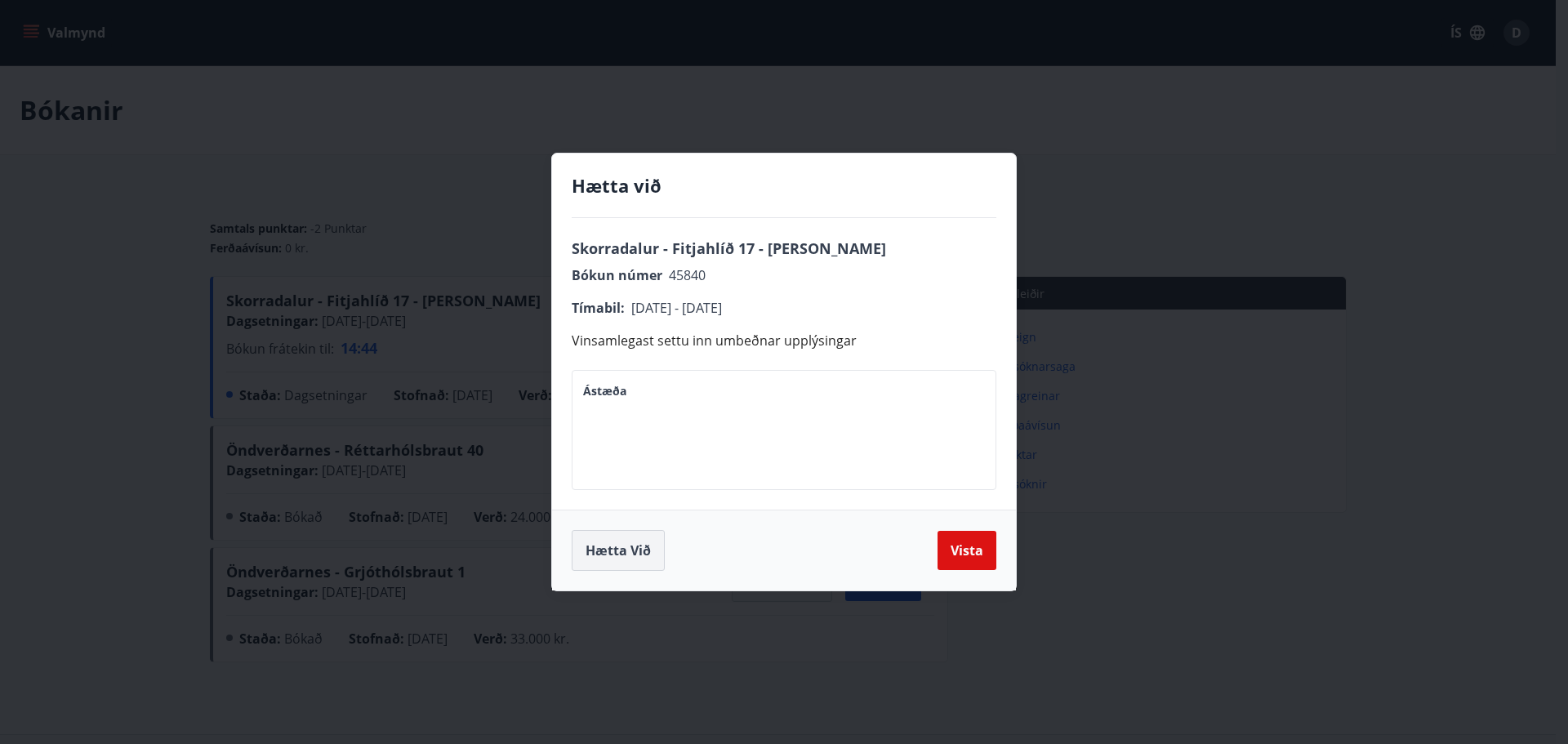
click at [590, 542] on button "Hætta við" at bounding box center [618, 551] width 93 height 41
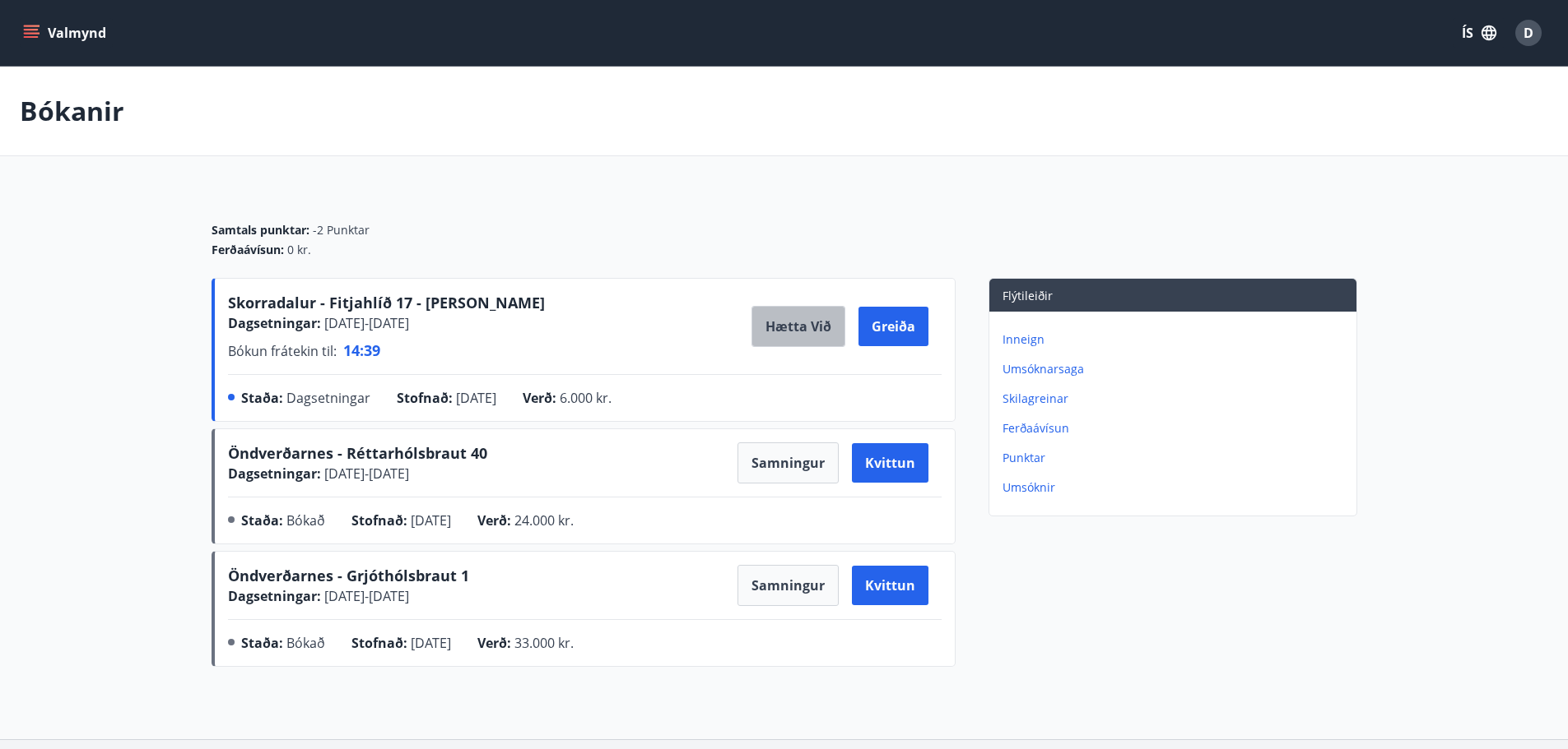
click at [792, 327] on button "Hætta við" at bounding box center [798, 326] width 94 height 42
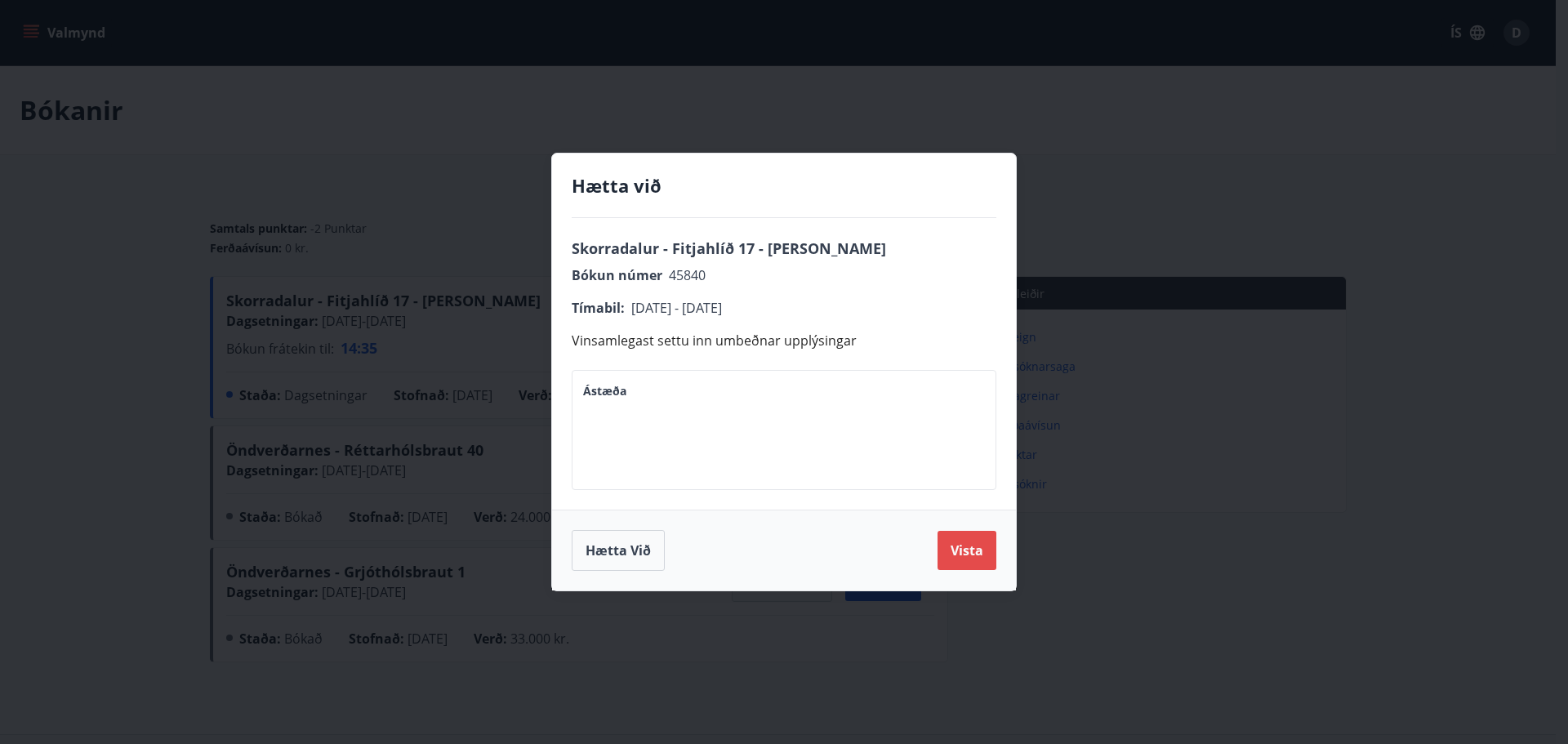
click at [960, 541] on button "Vista" at bounding box center [967, 551] width 59 height 40
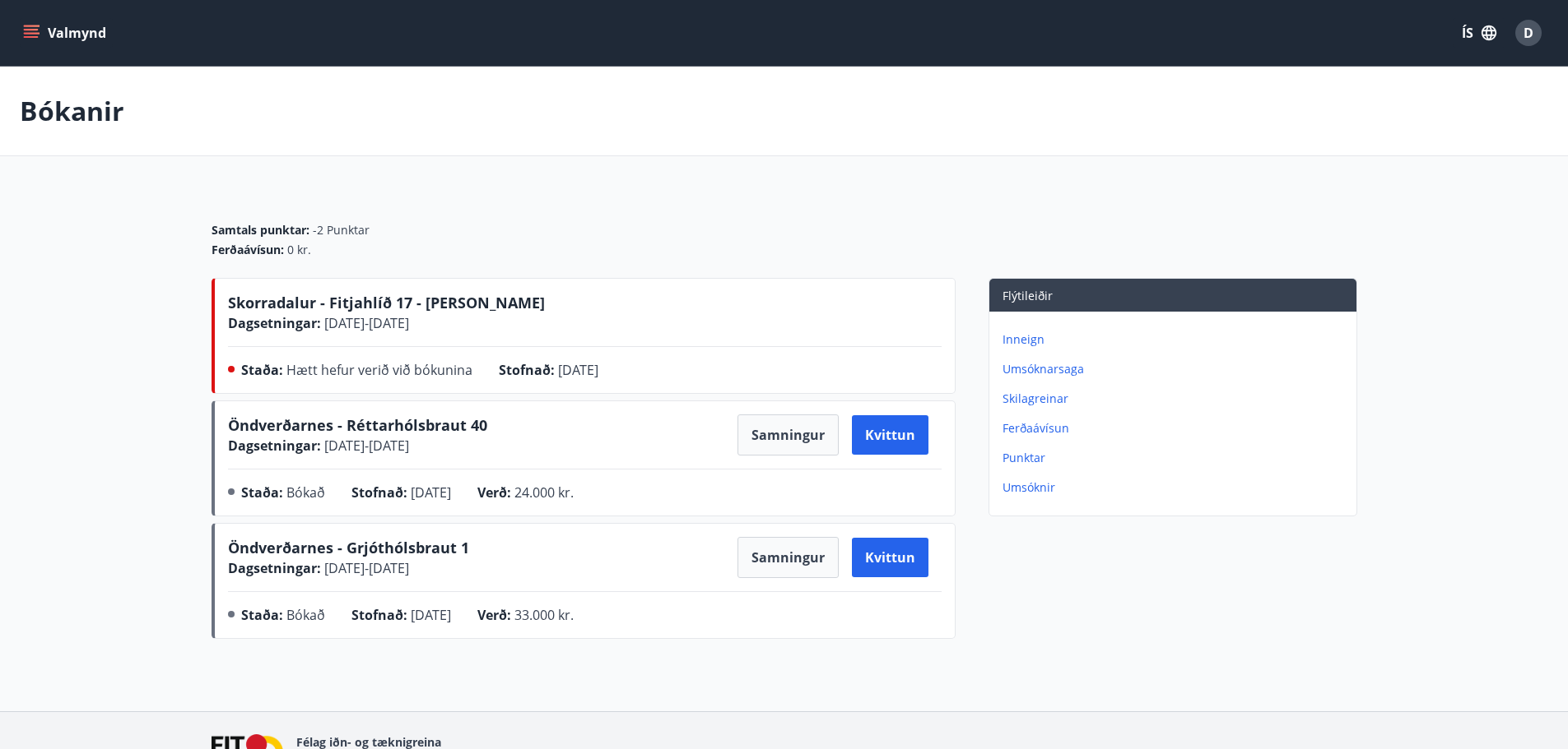
click at [37, 33] on icon "menu" at bounding box center [33, 33] width 18 height 2
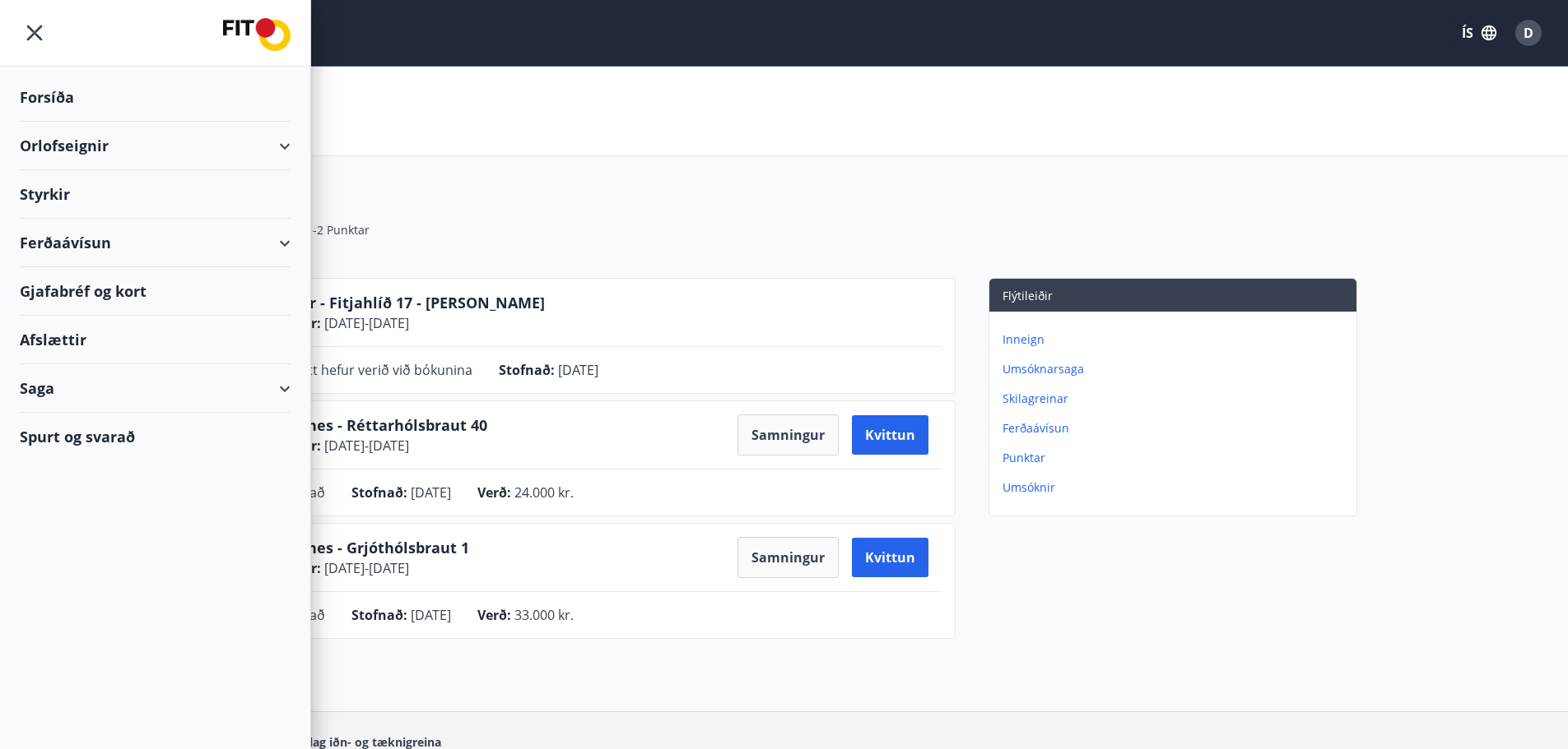
click at [281, 147] on div "Orlofseignir" at bounding box center [155, 146] width 271 height 49
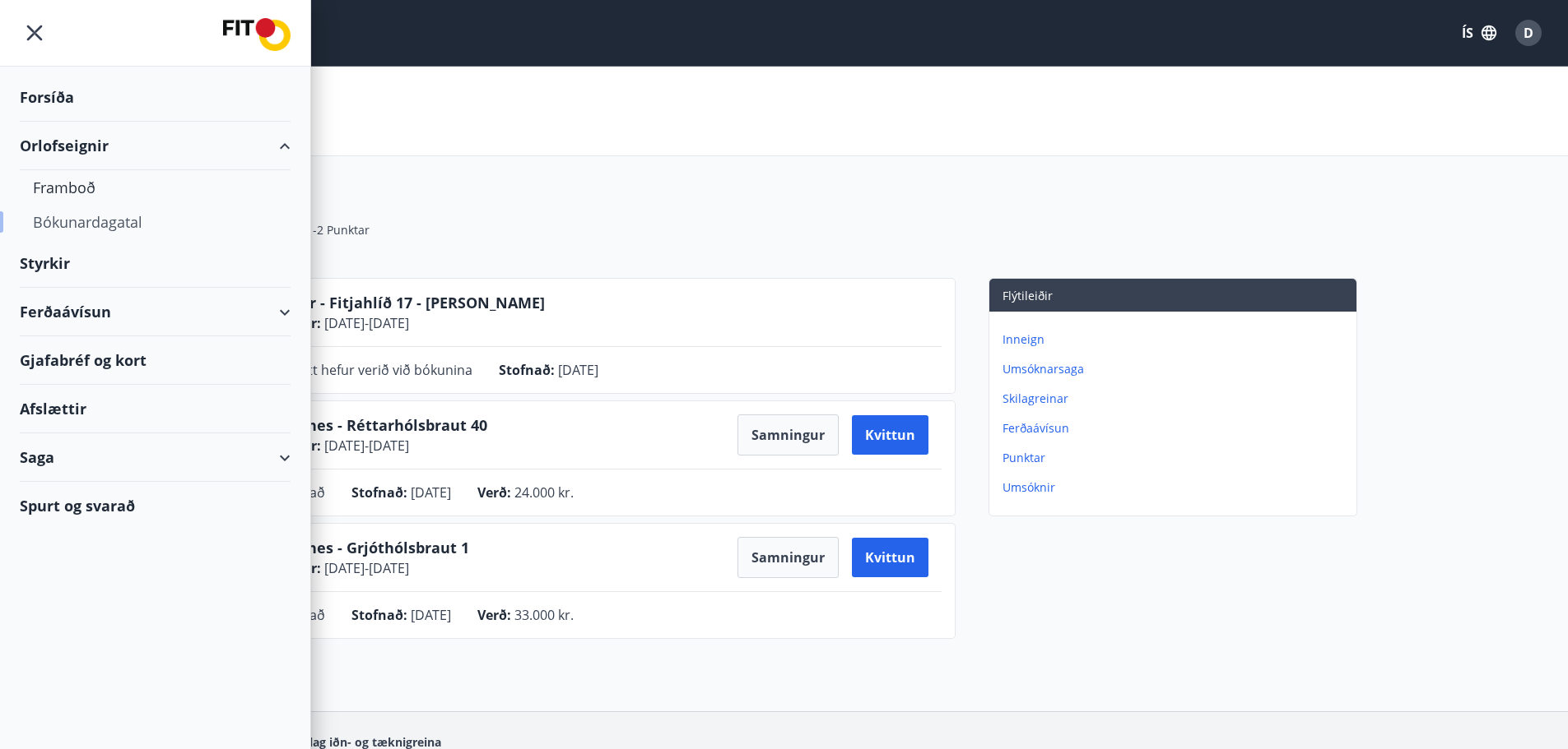
click at [123, 224] on div "Bókunardagatal" at bounding box center [155, 222] width 244 height 34
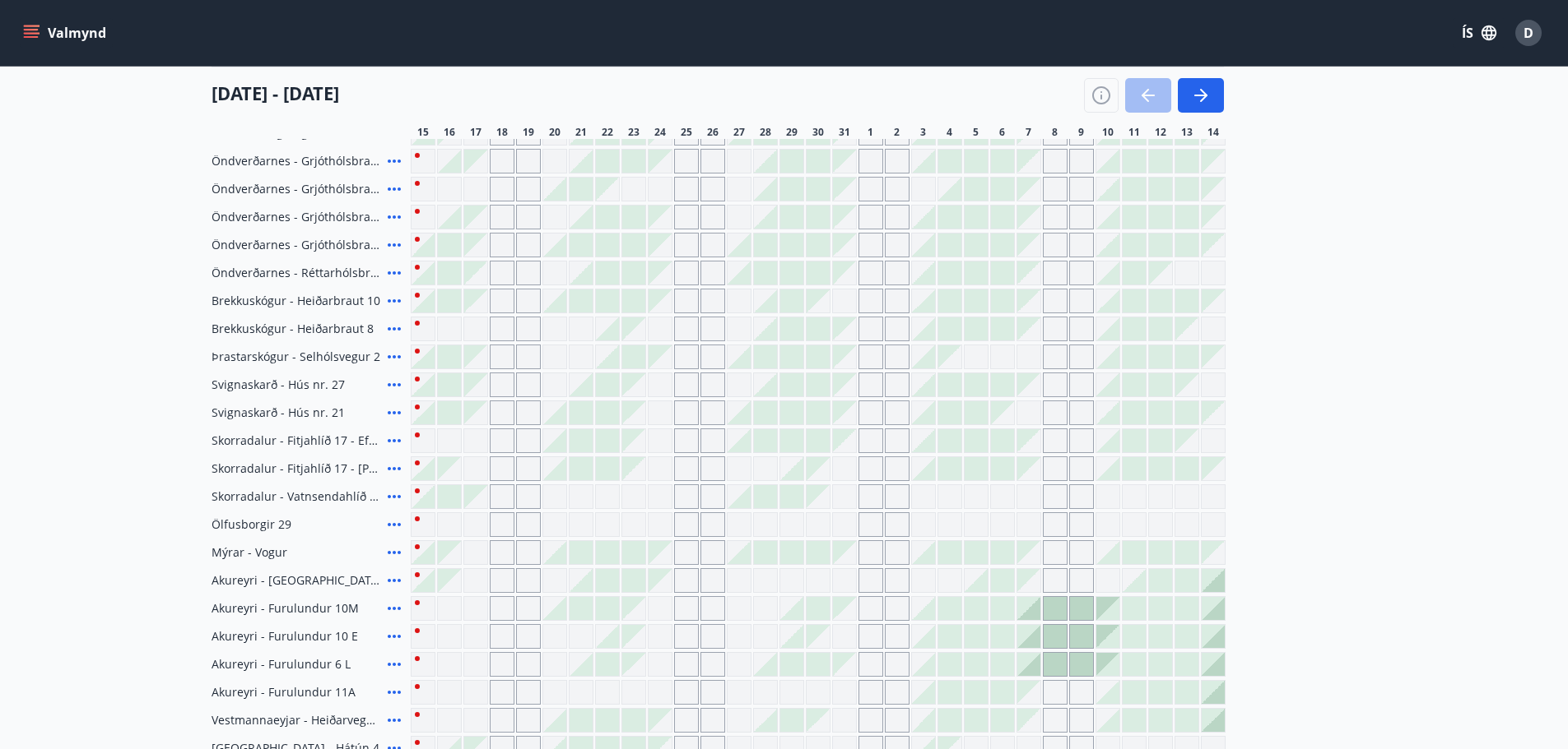
scroll to position [239, 0]
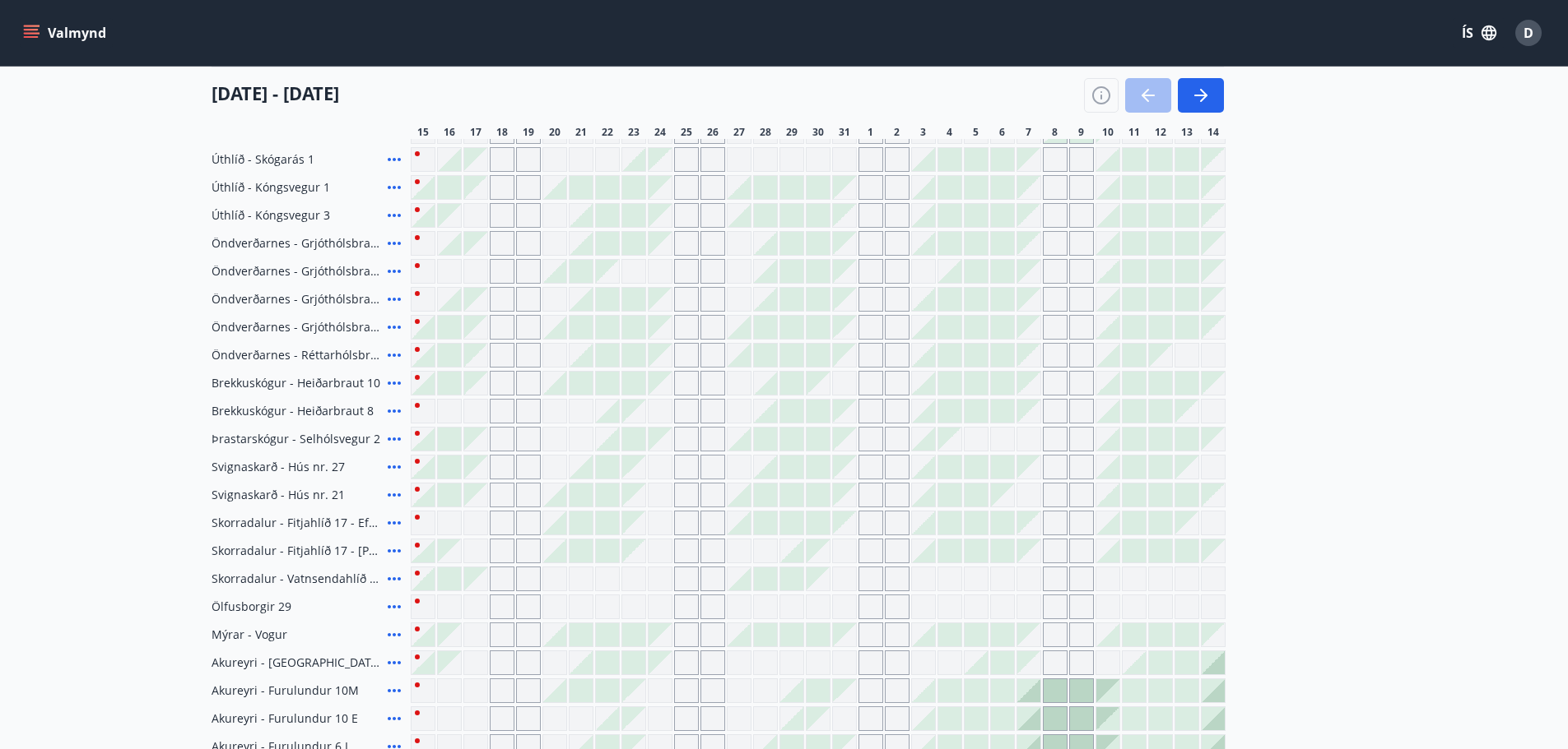
click at [389, 329] on icon at bounding box center [394, 327] width 19 height 19
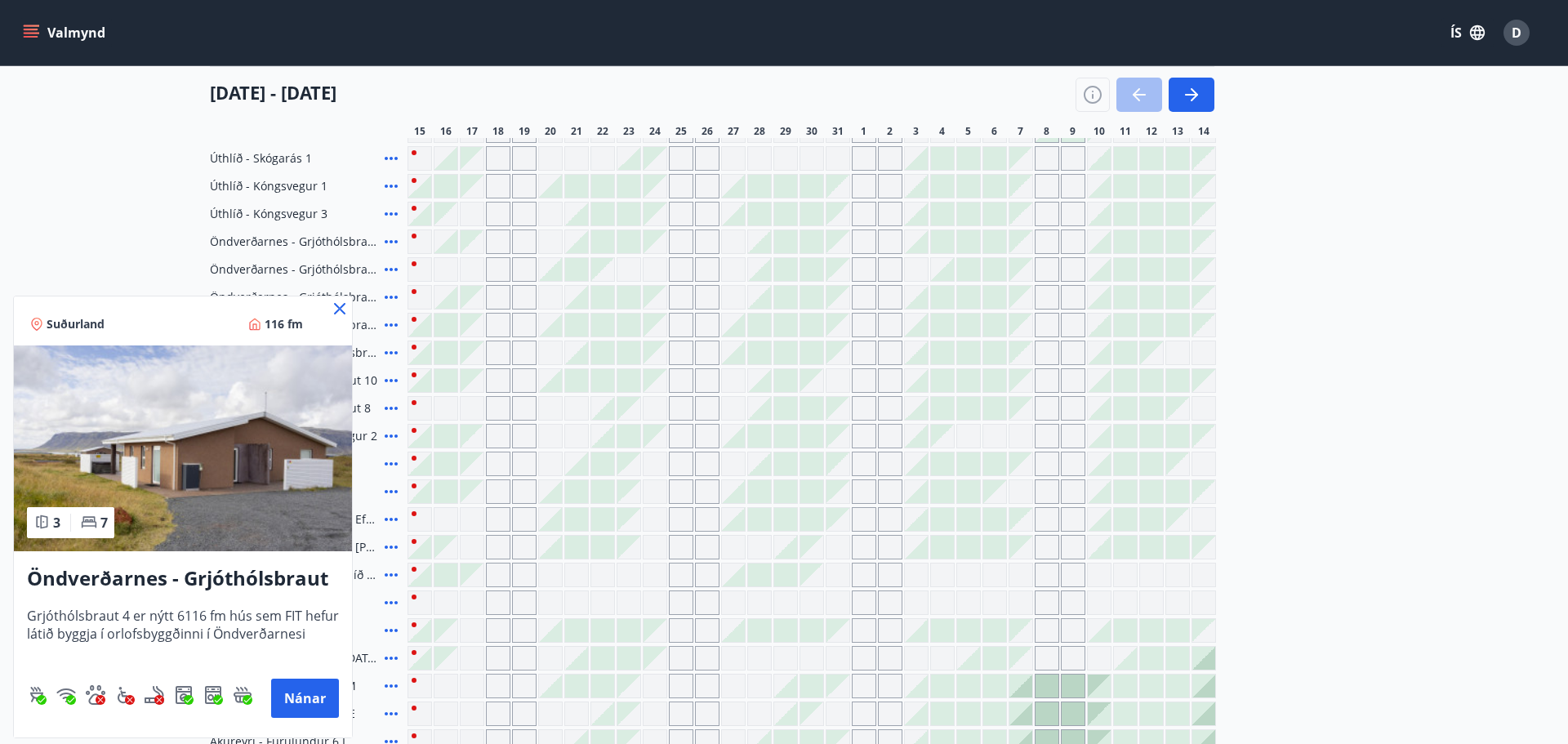
click at [342, 314] on icon at bounding box center [340, 308] width 19 height 19
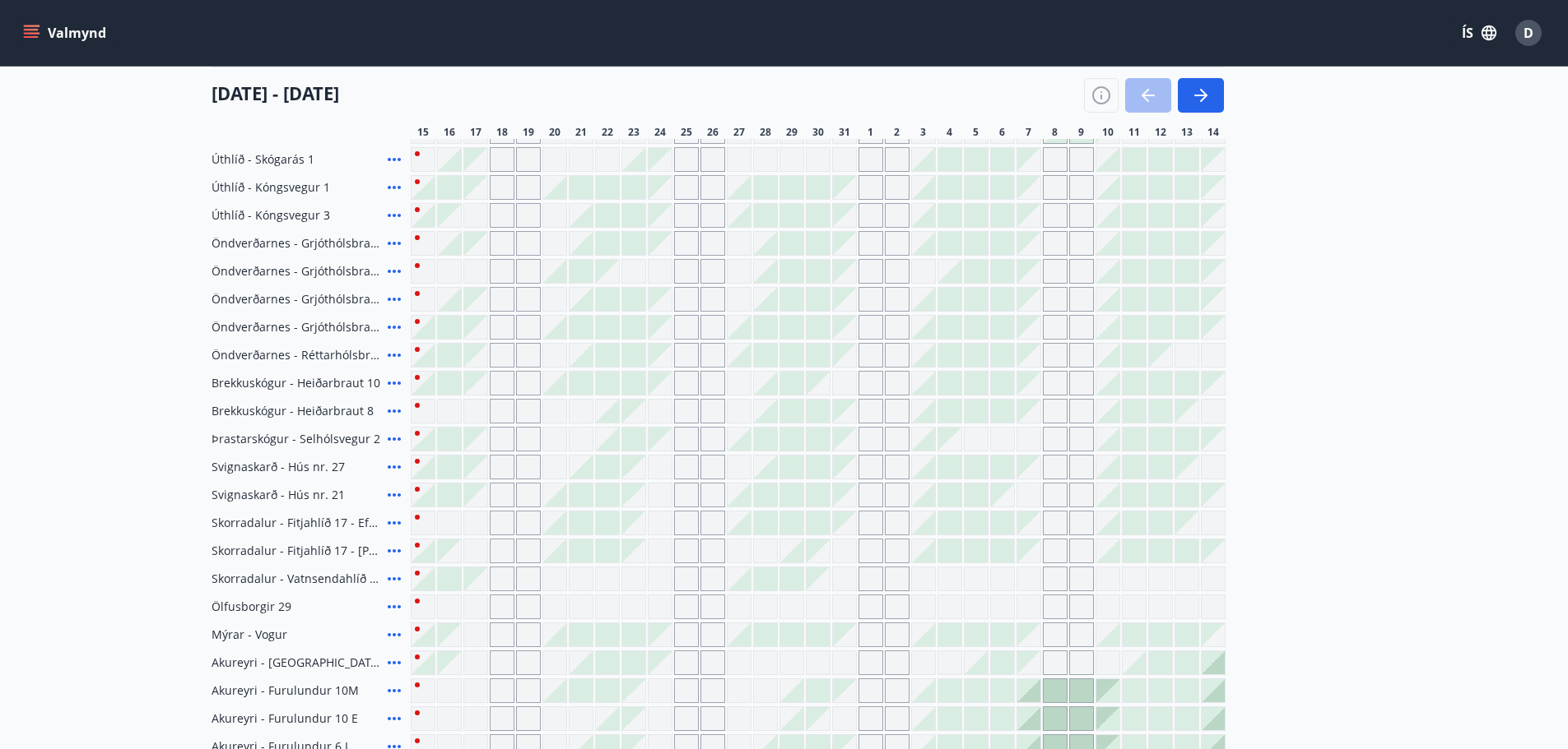
click at [396, 273] on icon at bounding box center [394, 271] width 19 height 19
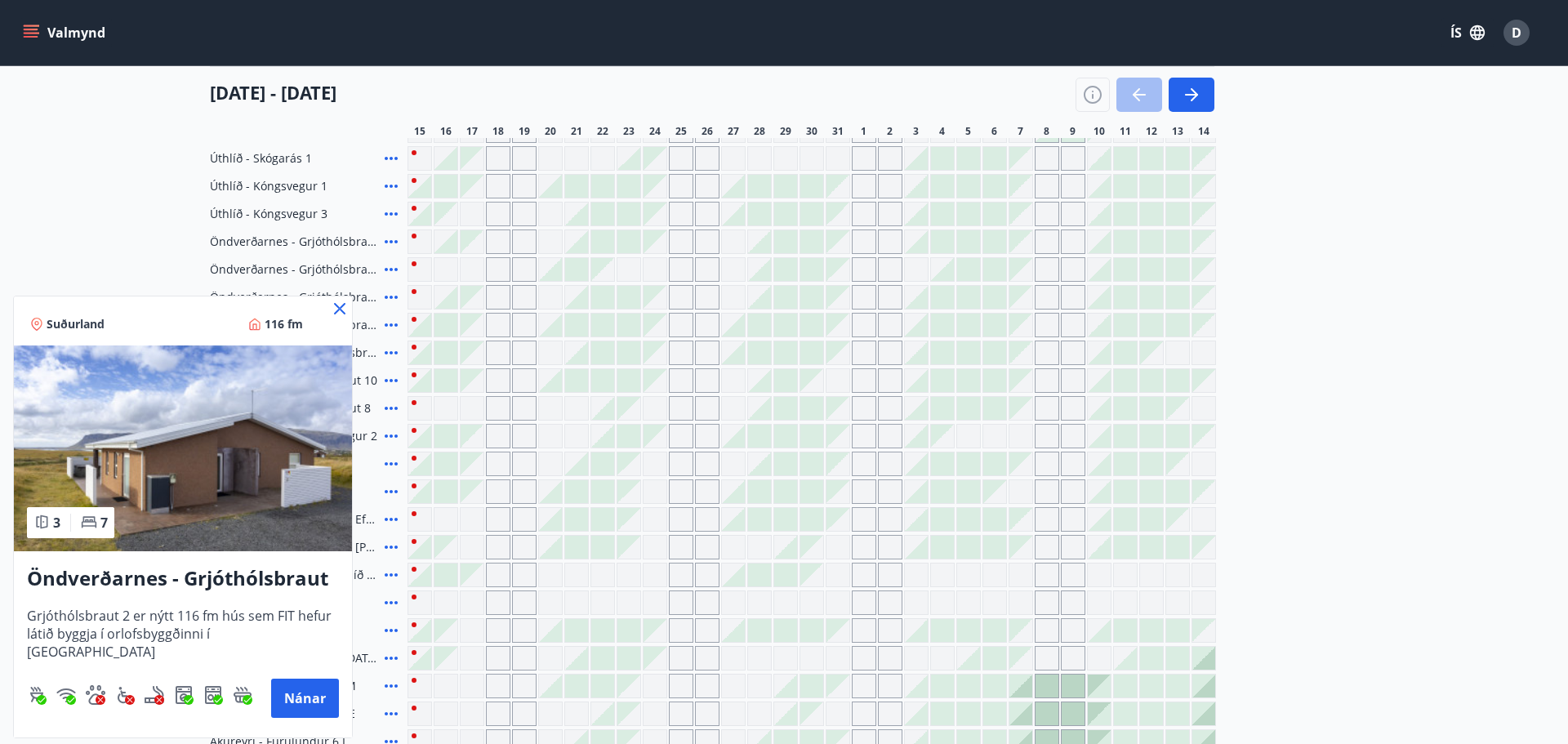
click at [343, 307] on icon at bounding box center [340, 308] width 19 height 19
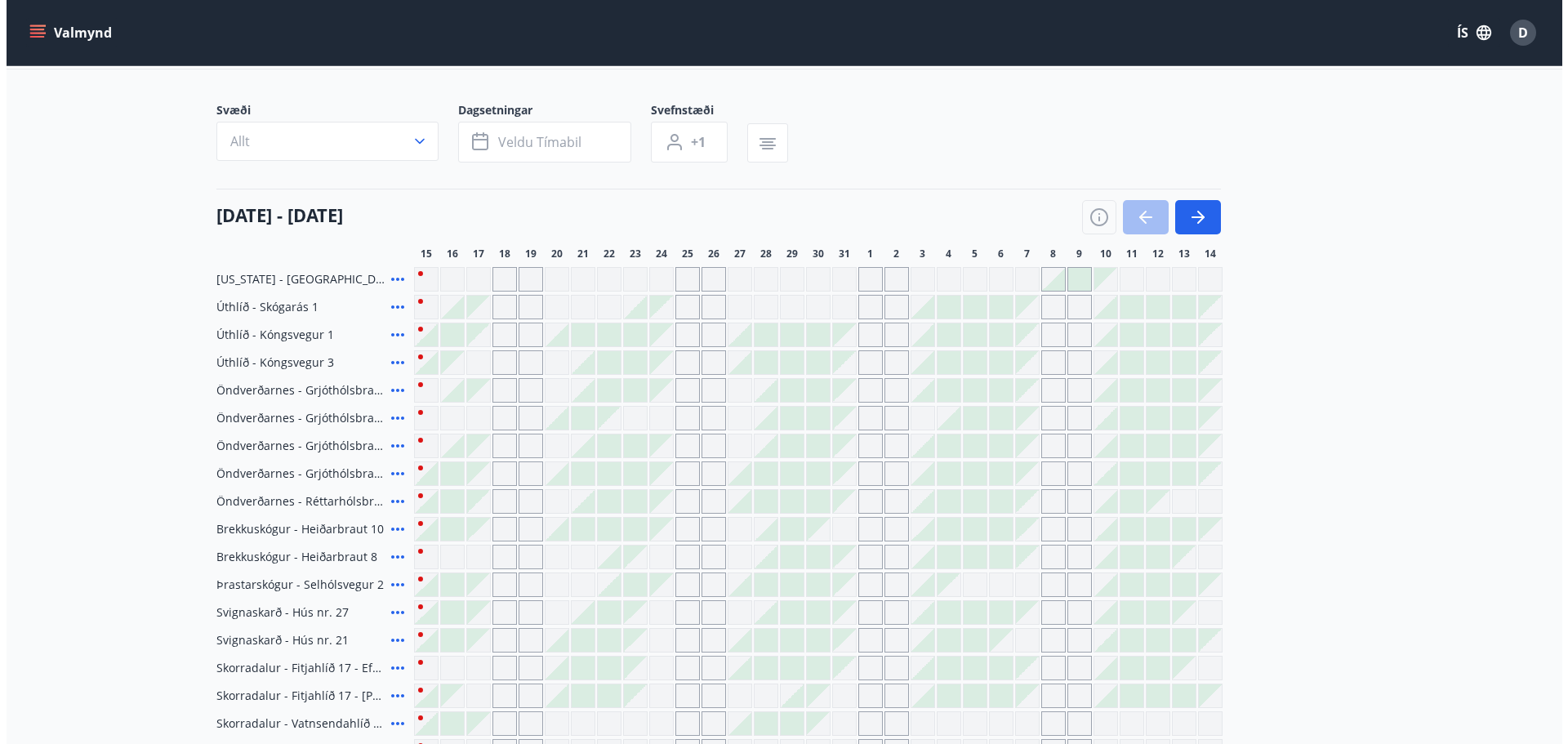
scroll to position [0, 0]
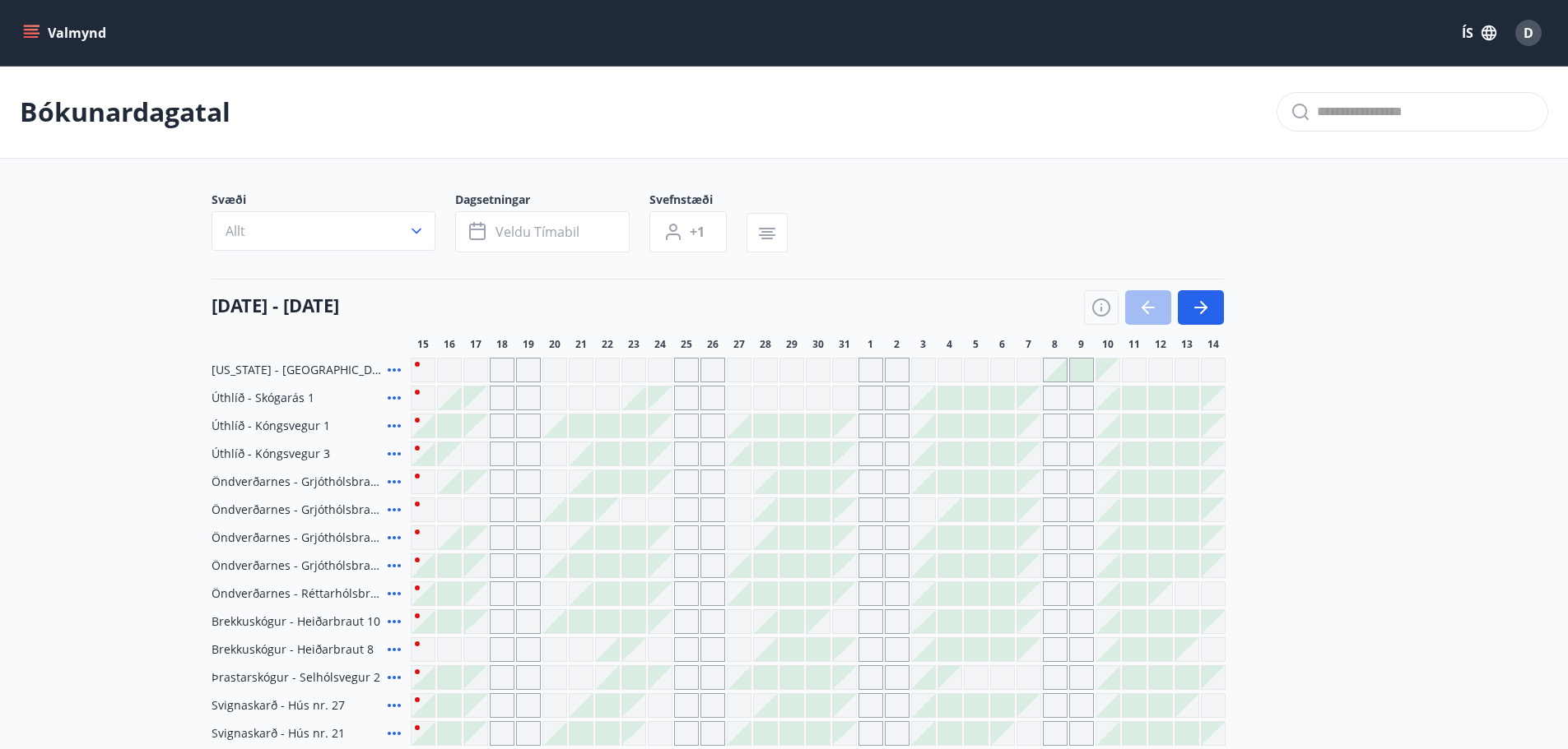
click at [1522, 27] on div "D" at bounding box center [1529, 33] width 27 height 27
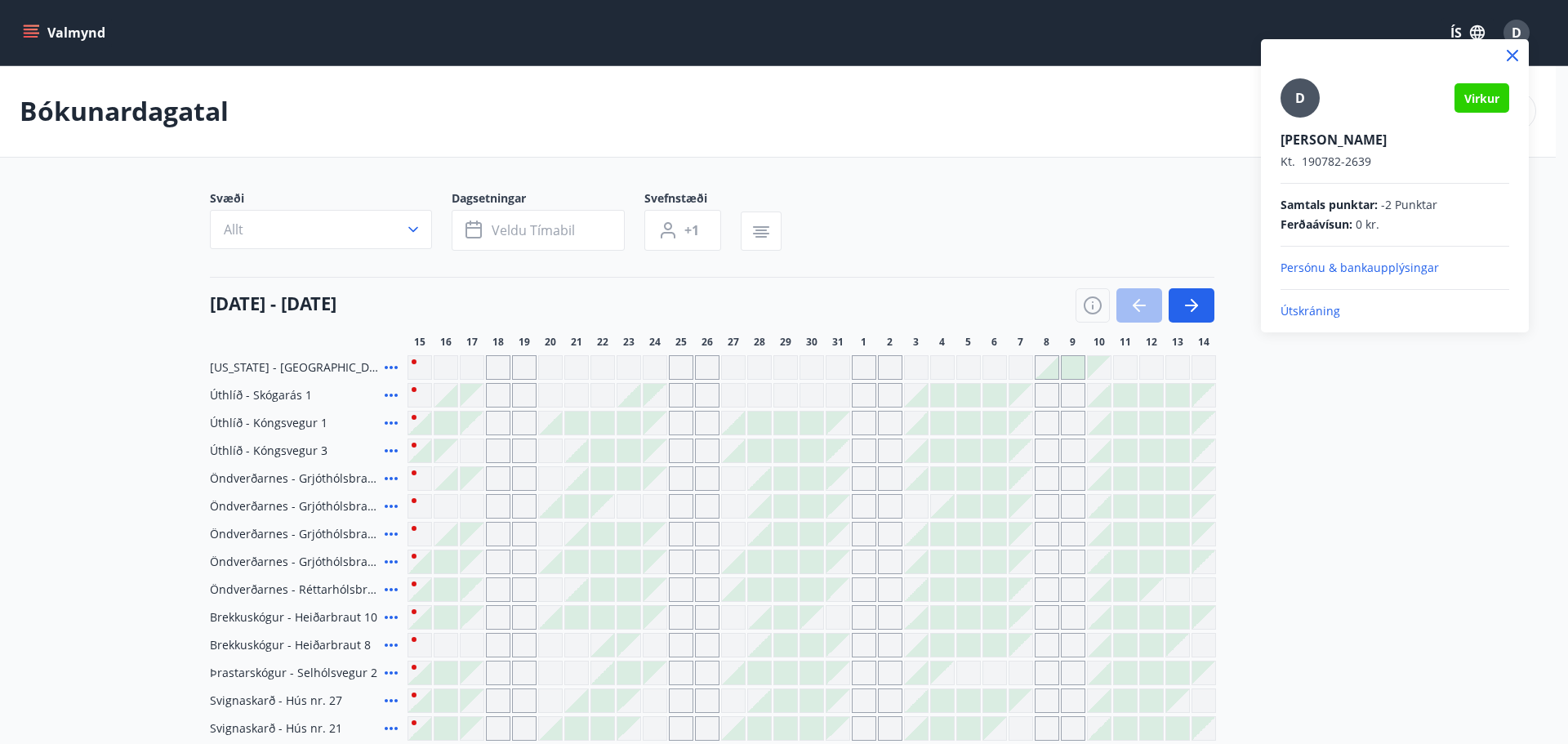
click at [1318, 311] on p "Útskráning" at bounding box center [1395, 311] width 228 height 17
